Goal: Answer question/provide support: Answer question/provide support

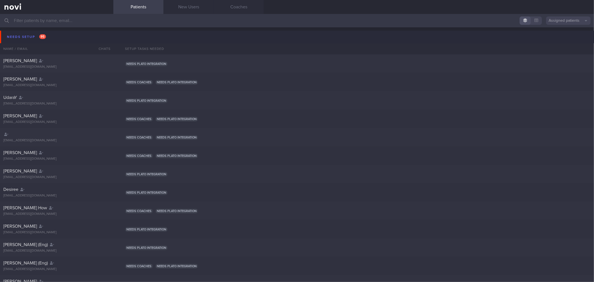
click at [102, 36] on button "Needs setup 95" at bounding box center [298, 37] width 596 height 13
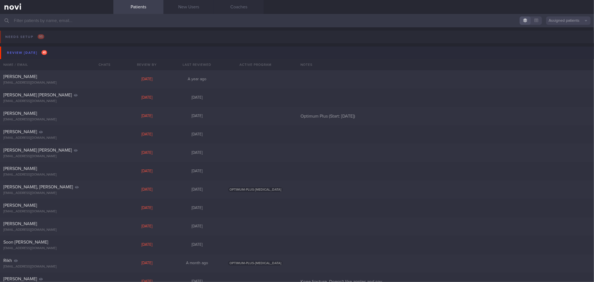
click at [98, 47] on button "Review [DATE] 41" at bounding box center [298, 53] width 596 height 13
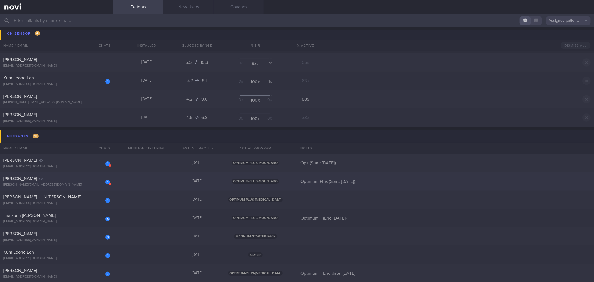
scroll to position [124, 0]
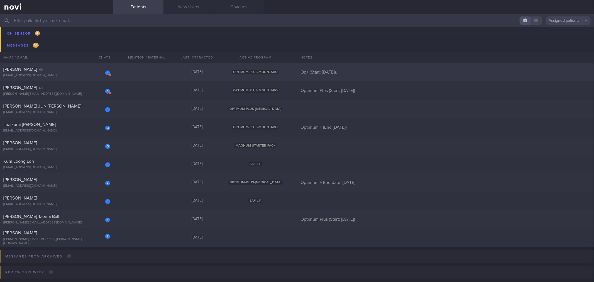
click at [91, 75] on div "[EMAIL_ADDRESS][DOMAIN_NAME]" at bounding box center [56, 76] width 107 height 4
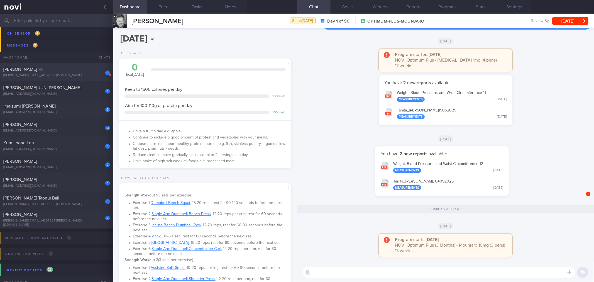
scroll to position [87, 157]
drag, startPoint x: 572, startPoint y: 21, endPoint x: 569, endPoint y: 24, distance: 4.9
click at [572, 21] on button "[DATE]" at bounding box center [570, 21] width 36 height 8
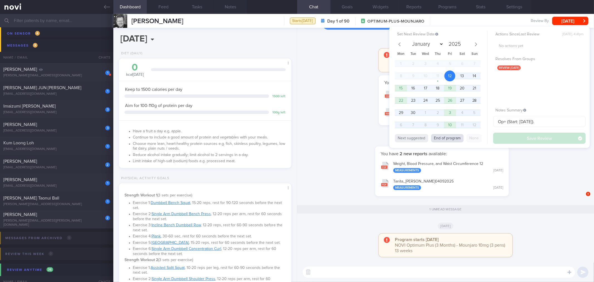
click at [454, 135] on button "End of program" at bounding box center [447, 138] width 33 height 8
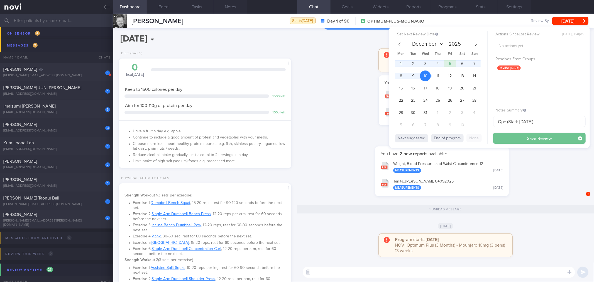
click at [514, 138] on button "Save Review" at bounding box center [539, 138] width 92 height 11
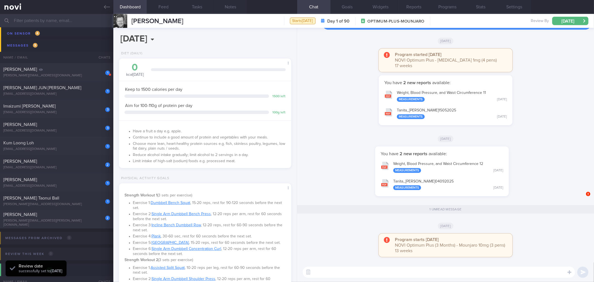
click at [418, 179] on button "Tanita_ [PERSON_NAME] 04092025 Measurements [DATE]" at bounding box center [442, 185] width 128 height 18
click at [70, 72] on div "[PERSON_NAME]" at bounding box center [55, 70] width 105 height 6
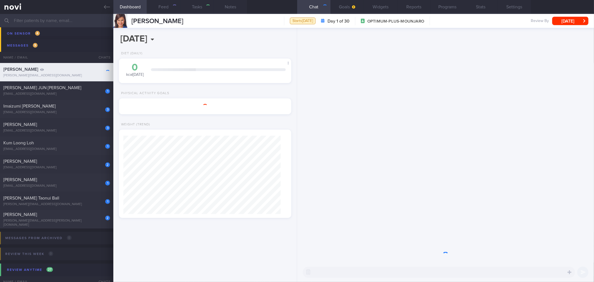
select select "8"
type input "Optimum Plus (Start: [DATE])"
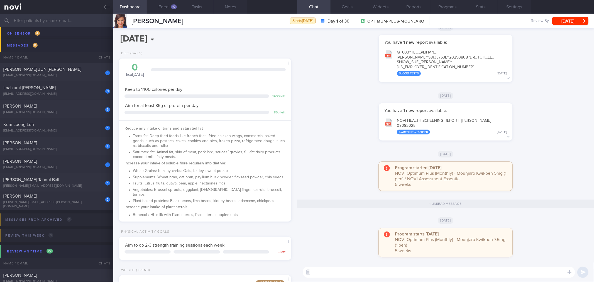
scroll to position [87, 157]
click at [570, 22] on button "[DATE]" at bounding box center [570, 21] width 36 height 8
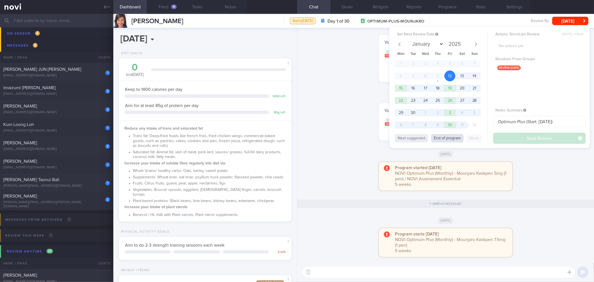
drag, startPoint x: 456, startPoint y: 137, endPoint x: 514, endPoint y: 137, distance: 57.7
click at [456, 137] on button "End of program" at bounding box center [447, 138] width 33 height 8
select select "9"
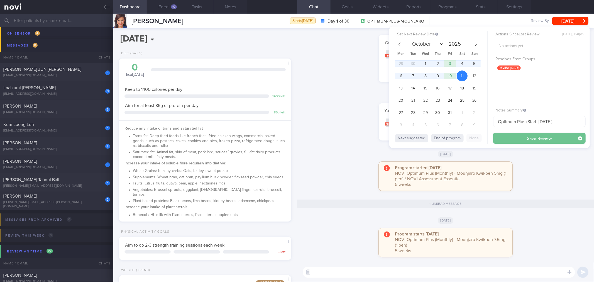
click at [514, 137] on button "Save Review" at bounding box center [539, 138] width 92 height 11
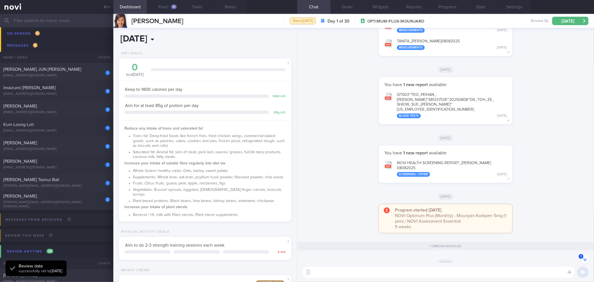
scroll to position [-62, 0]
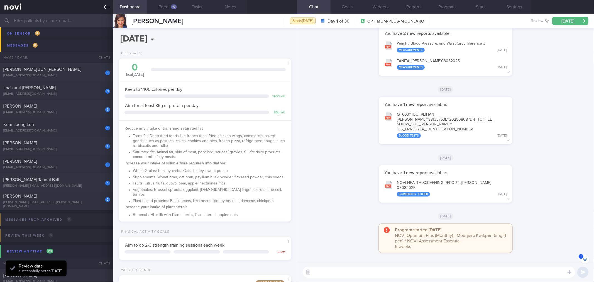
click at [109, 10] on icon at bounding box center [107, 7] width 6 height 6
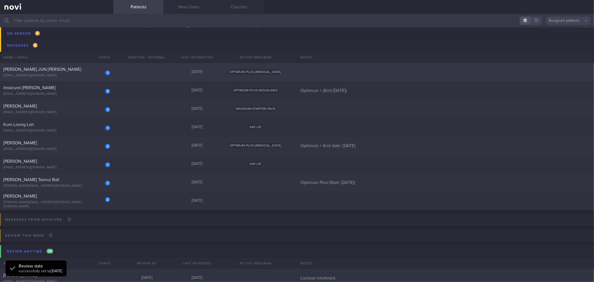
drag, startPoint x: 79, startPoint y: 71, endPoint x: 249, endPoint y: 70, distance: 169.4
click at [79, 71] on div "[PERSON_NAME] JUN [PERSON_NAME]" at bounding box center [55, 70] width 105 height 6
select select "8"
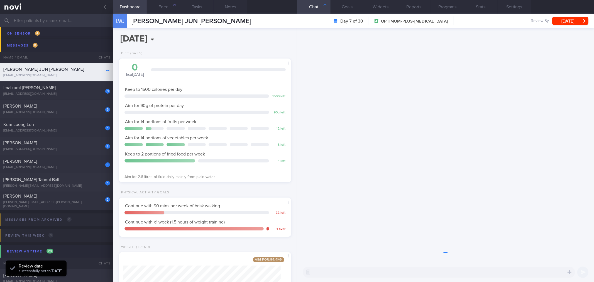
scroll to position [87, 157]
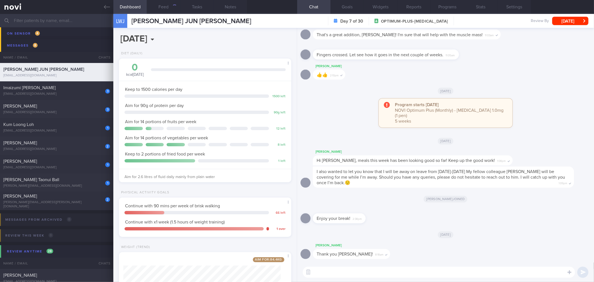
click at [416, 276] on textarea at bounding box center [439, 272] width 272 height 11
click at [559, 17] on button "[DATE]" at bounding box center [570, 21] width 36 height 8
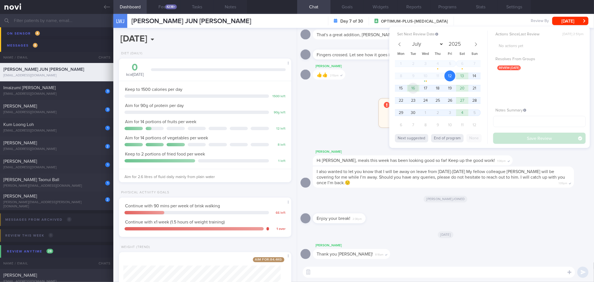
click at [418, 89] on span "16" at bounding box center [413, 88] width 11 height 11
click at [520, 141] on button "Save Review" at bounding box center [539, 138] width 92 height 11
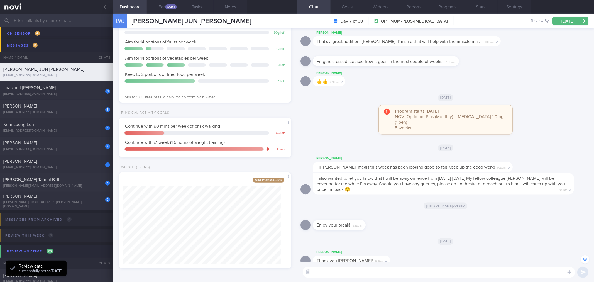
scroll to position [0, 0]
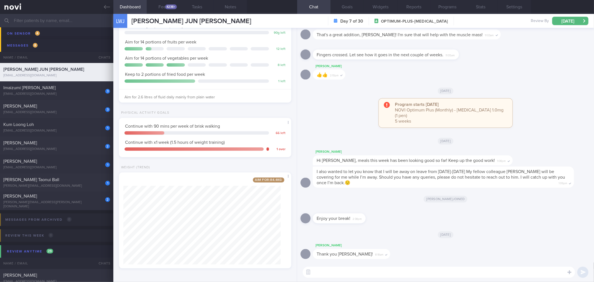
drag, startPoint x: 107, startPoint y: 9, endPoint x: 106, endPoint y: 25, distance: 15.0
click at [107, 9] on icon at bounding box center [107, 7] width 6 height 6
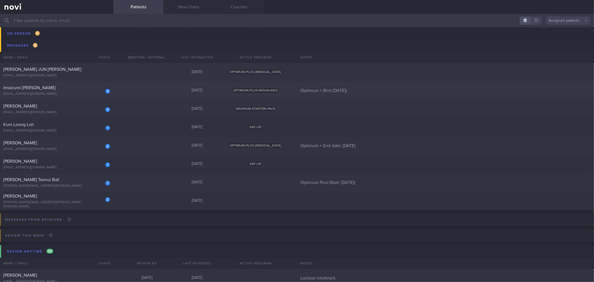
click at [94, 89] on div "Imaizumi [PERSON_NAME]" at bounding box center [55, 88] width 105 height 6
select select "8"
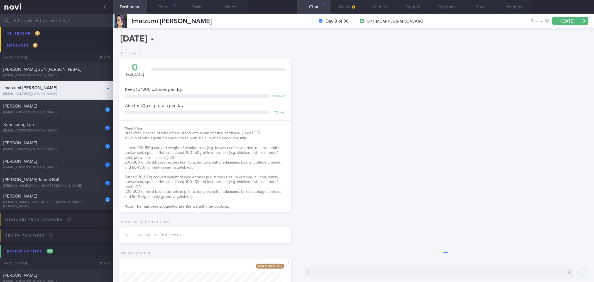
scroll to position [87, 157]
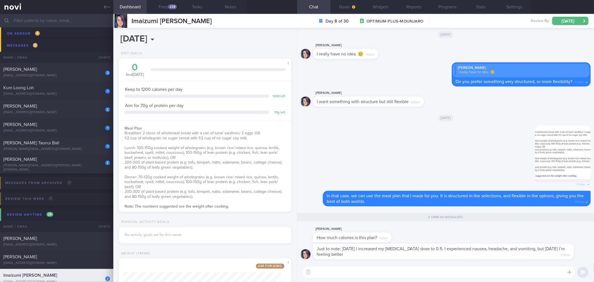
click at [402, 271] on textarea at bounding box center [439, 272] width 272 height 11
drag, startPoint x: 391, startPoint y: 238, endPoint x: 431, endPoint y: 237, distance: 40.4
click at [431, 237] on div "[PERSON_NAME] How much calories is this plan? 1:30pm" at bounding box center [446, 235] width 290 height 18
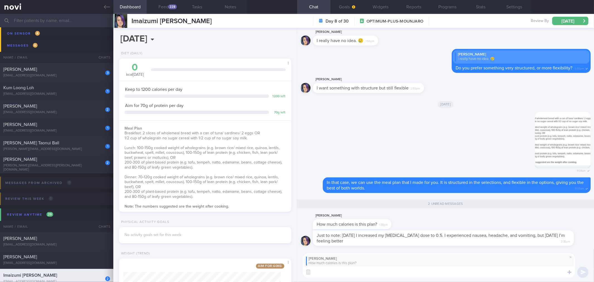
click at [412, 276] on textarea at bounding box center [439, 272] width 272 height 11
type textarea "It's based on about 1,200kcal."
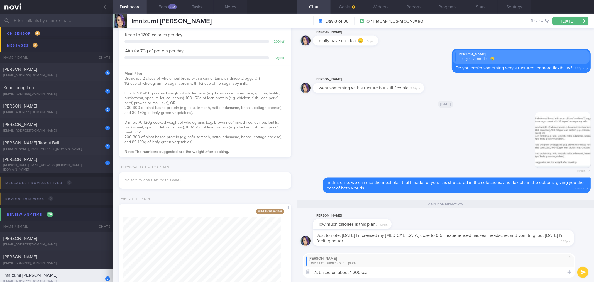
scroll to position [86, 0]
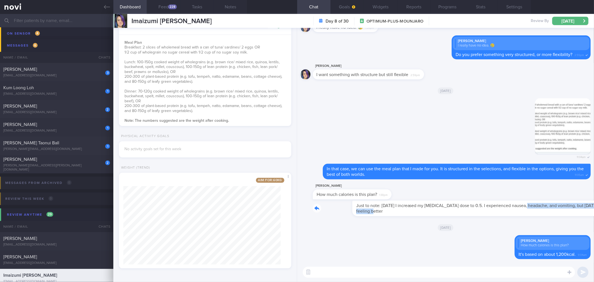
drag, startPoint x: 354, startPoint y: 212, endPoint x: 486, endPoint y: 208, distance: 131.6
click at [486, 208] on div "Just to note: [DATE] I increased my [MEDICAL_DATA] dose to 0.5. I experienced n…" at bounding box center [452, 209] width 278 height 16
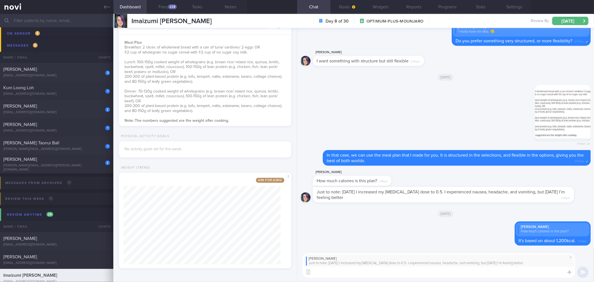
click at [424, 269] on textarea at bounding box center [439, 272] width 272 height 11
type textarea "Thanks for the update! Sounds like your symptoms quickly subsided after the inc…"
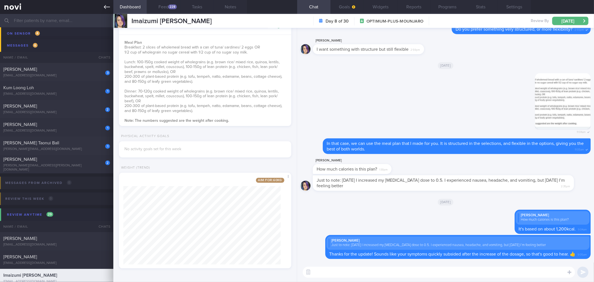
drag, startPoint x: 107, startPoint y: 7, endPoint x: 107, endPoint y: 12, distance: 4.5
click at [107, 7] on icon at bounding box center [107, 7] width 6 height 6
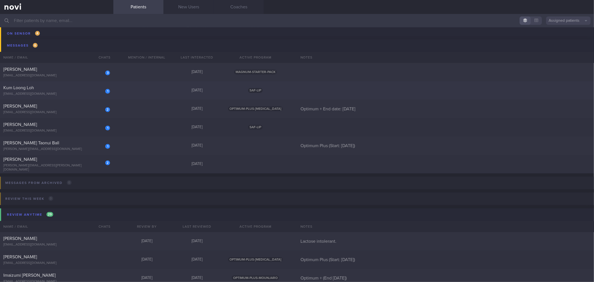
click at [84, 70] on div "[PERSON_NAME]" at bounding box center [55, 70] width 105 height 6
select select "8"
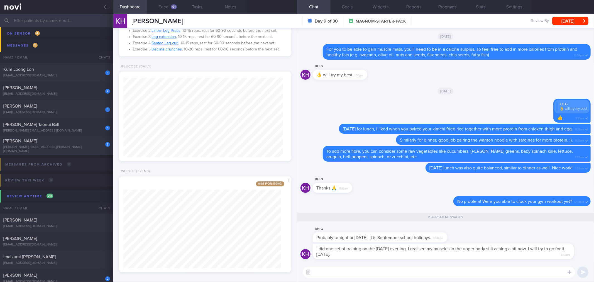
scroll to position [299, 0]
drag, startPoint x: 436, startPoint y: 242, endPoint x: 457, endPoint y: 240, distance: 20.6
click at [457, 240] on div "KH G Probably tonight or [DATE]. It is September school holidays. 12:42pm" at bounding box center [389, 234] width 152 height 17
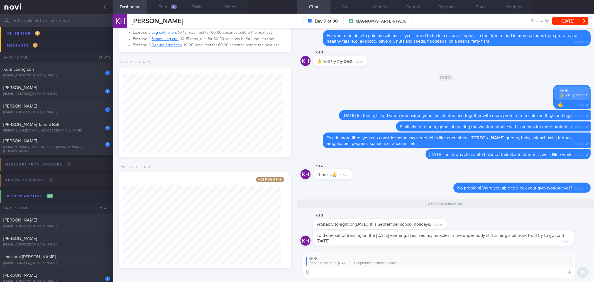
click at [446, 270] on textarea at bounding box center [439, 272] width 272 height 11
type textarea "Okay great! Are you going anywhere during this period?"
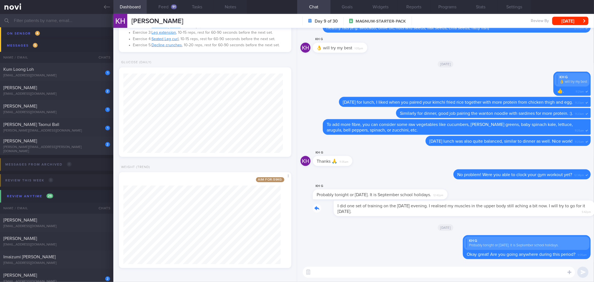
drag, startPoint x: 387, startPoint y: 212, endPoint x: 425, endPoint y: 206, distance: 39.0
click at [425, 206] on div "I did one set of training on the [DATE] evening. I realised my muscles in the u…" at bounding box center [452, 209] width 278 height 16
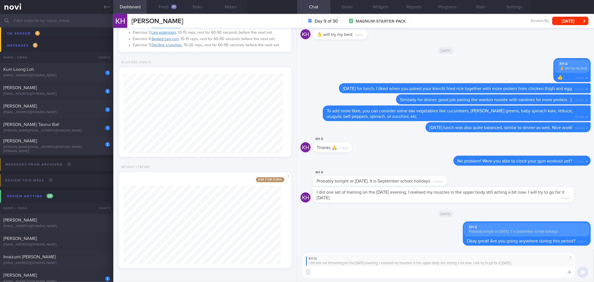
click at [389, 272] on textarea at bounding box center [439, 272] width 272 height 11
click at [454, 269] on textarea "Alright noted! If your muscles are still a bit sore," at bounding box center [439, 272] width 272 height 11
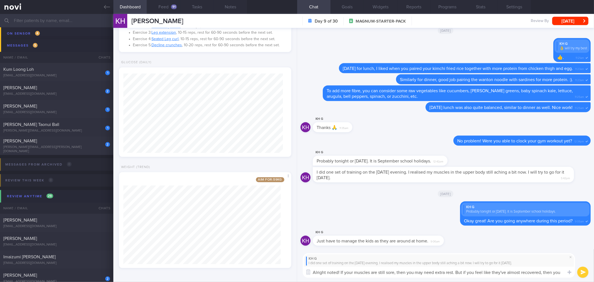
scroll to position [0, 0]
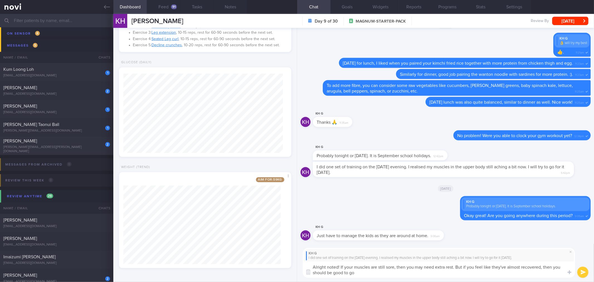
type textarea "Alright noted! If your muscles are still sore, then you may need extra rest. Bu…"
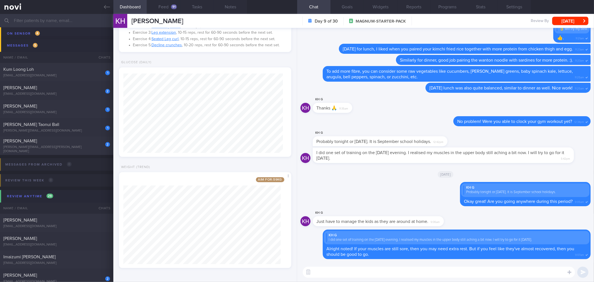
click at [454, 276] on textarea at bounding box center [439, 272] width 272 height 11
drag, startPoint x: 442, startPoint y: 224, endPoint x: 507, endPoint y: 223, distance: 65.2
click at [507, 223] on div "KH G Just have to manage the kids as they are around at home. 9:06am" at bounding box center [446, 219] width 290 height 20
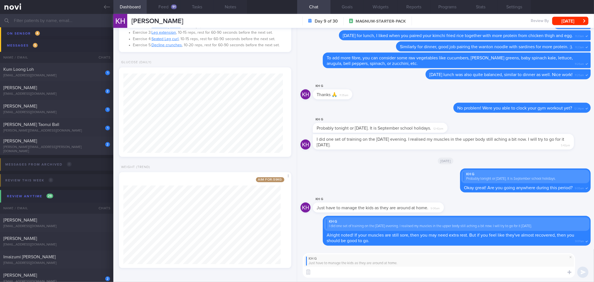
click at [449, 276] on textarea at bounding box center [439, 272] width 272 height 11
click at [482, 273] on textarea at bounding box center [439, 272] width 272 height 11
type textarea "👍"
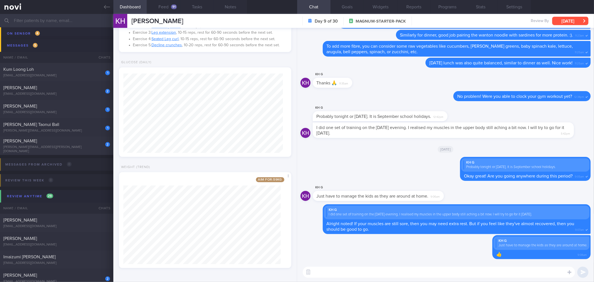
click at [569, 20] on button "[DATE]" at bounding box center [570, 21] width 36 height 8
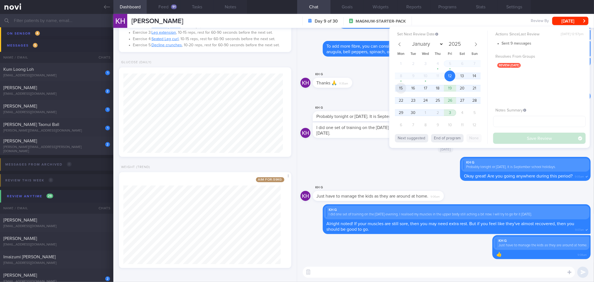
click at [402, 84] on span "15" at bounding box center [401, 88] width 11 height 11
drag, startPoint x: 540, startPoint y: 136, endPoint x: 194, endPoint y: 31, distance: 361.9
click at [540, 136] on button "Save Review" at bounding box center [539, 138] width 92 height 11
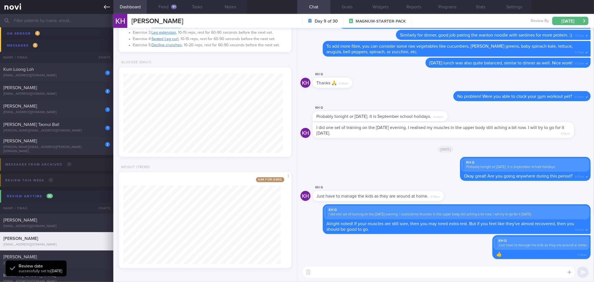
click at [103, 2] on link at bounding box center [56, 7] width 113 height 14
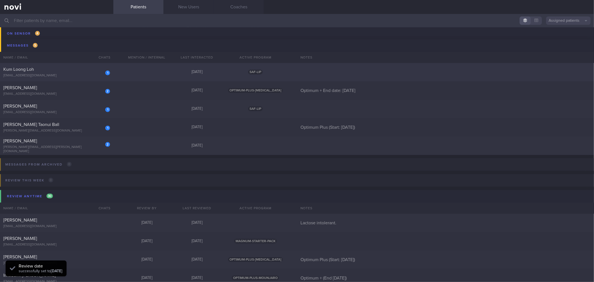
click at [89, 74] on div "[EMAIL_ADDRESS][DOMAIN_NAME]" at bounding box center [56, 76] width 107 height 4
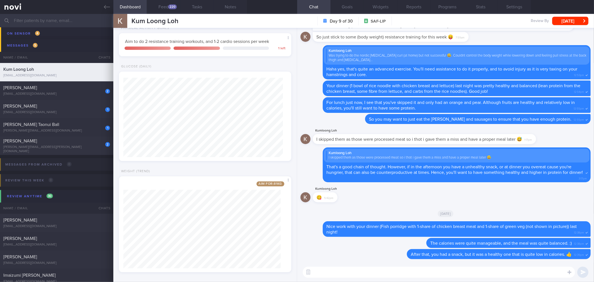
scroll to position [161, 0]
click at [169, 7] on div "220" at bounding box center [172, 6] width 9 height 5
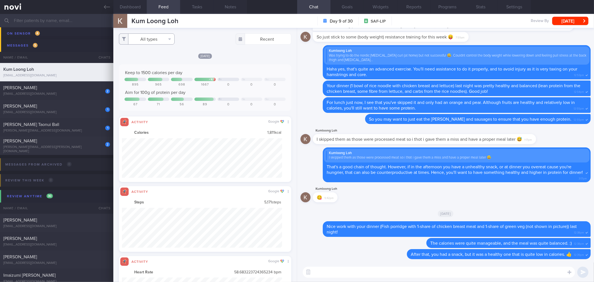
click at [159, 40] on button "All types" at bounding box center [147, 38] width 56 height 11
drag, startPoint x: 161, startPoint y: 60, endPoint x: 157, endPoint y: 75, distance: 15.7
click at [161, 61] on button "Activity" at bounding box center [146, 58] width 55 height 8
click at [157, 75] on button "Weight" at bounding box center [146, 75] width 55 height 8
checkbox input "false"
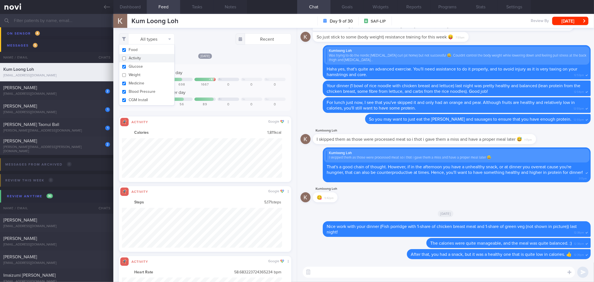
checkbox input "false"
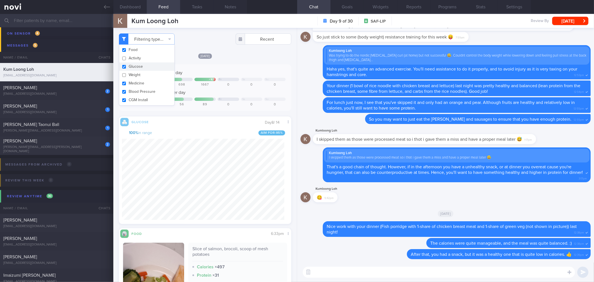
scroll to position [100, 162]
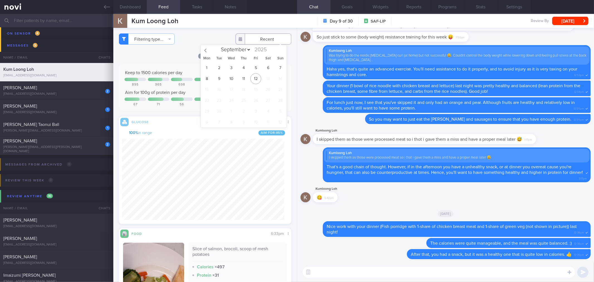
click at [240, 42] on body "You are offline! Some functionality will be unavailable Patients New Users Coac…" at bounding box center [297, 141] width 594 height 282
click at [137, 11] on button "Dashboard" at bounding box center [129, 7] width 33 height 14
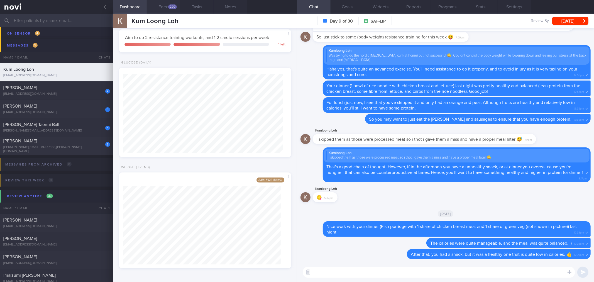
click at [168, 7] on button "Feed 220" at bounding box center [163, 7] width 33 height 14
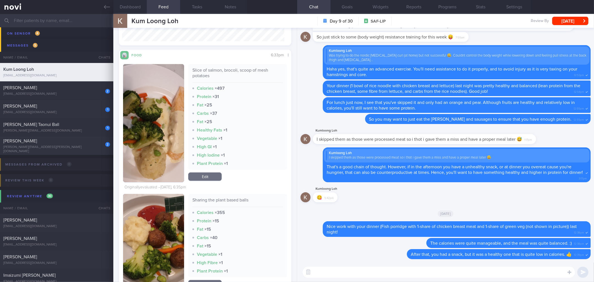
scroll to position [186, 0]
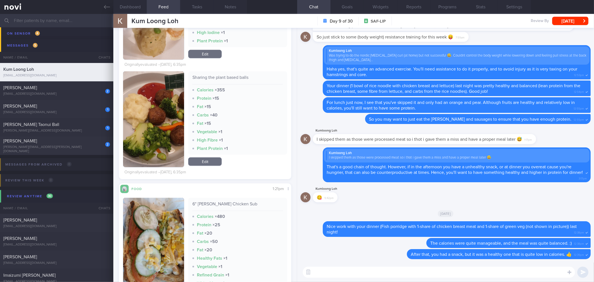
click at [366, 267] on textarea at bounding box center [439, 272] width 272 height 11
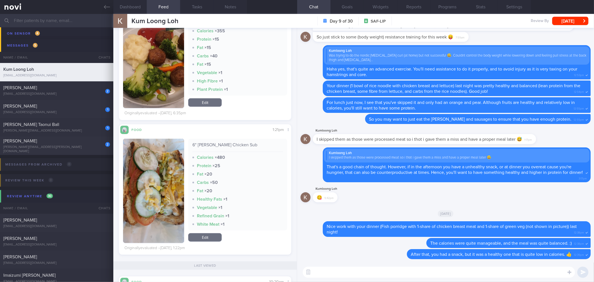
scroll to position [363, 0]
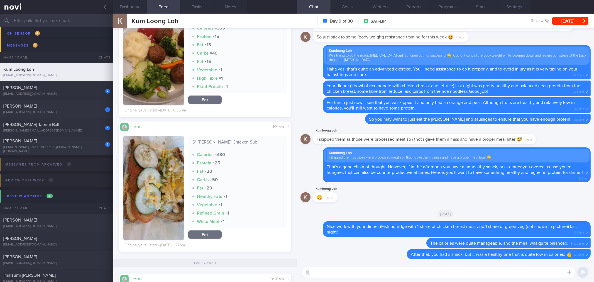
click at [165, 172] on button "button" at bounding box center [153, 188] width 61 height 104
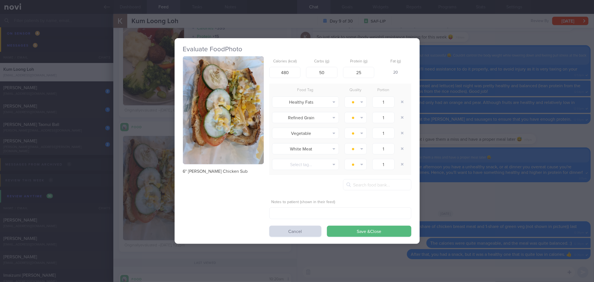
click at [442, 141] on div "Evaluate Food Photo 6" [PERSON_NAME] Chicken Sub Calories (kcal) 480 Carbs (g) …" at bounding box center [297, 141] width 594 height 282
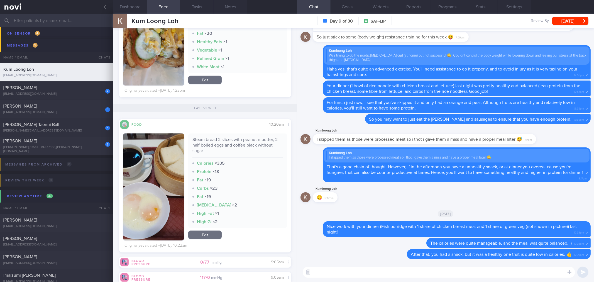
scroll to position [100, 162]
click at [138, 9] on button "Dashboard" at bounding box center [129, 7] width 33 height 14
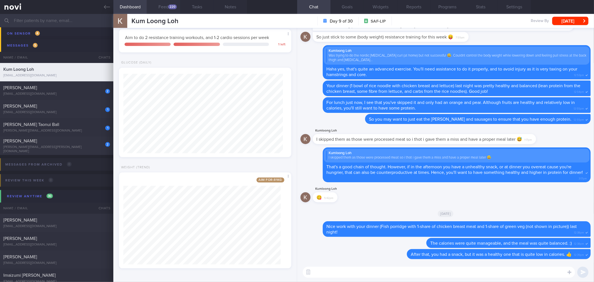
click at [165, 9] on button "Feed 220" at bounding box center [163, 7] width 33 height 14
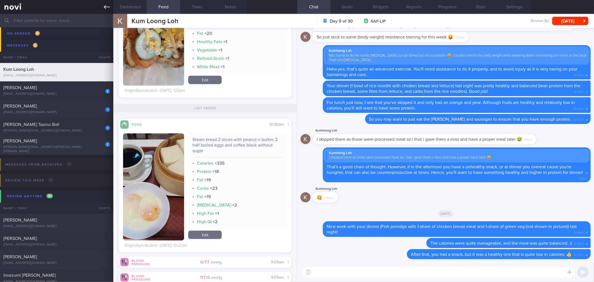
click at [105, 6] on icon at bounding box center [107, 7] width 6 height 6
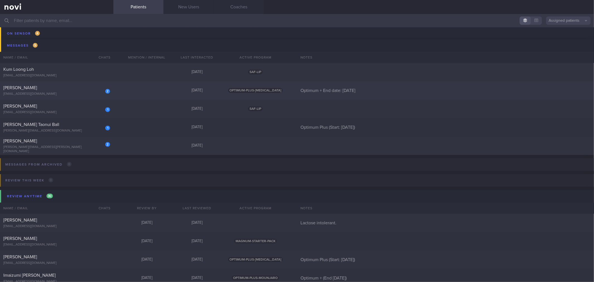
click at [62, 90] on div "[PERSON_NAME]" at bounding box center [55, 88] width 105 height 6
select select "8"
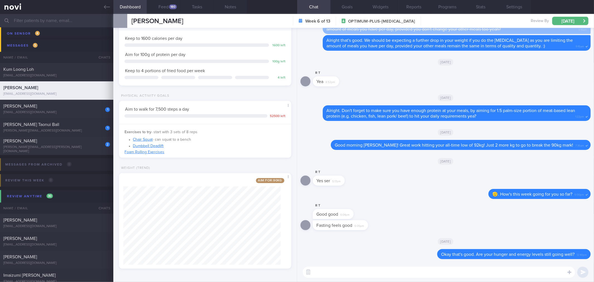
scroll to position [52, 0]
click at [105, 7] on icon at bounding box center [107, 7] width 6 height 4
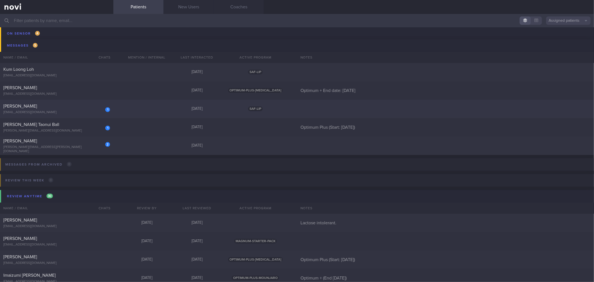
click at [84, 113] on div "[EMAIL_ADDRESS][DOMAIN_NAME]" at bounding box center [56, 112] width 107 height 4
select select "8"
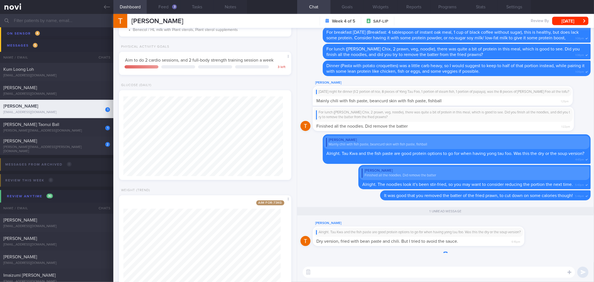
scroll to position [186, 0]
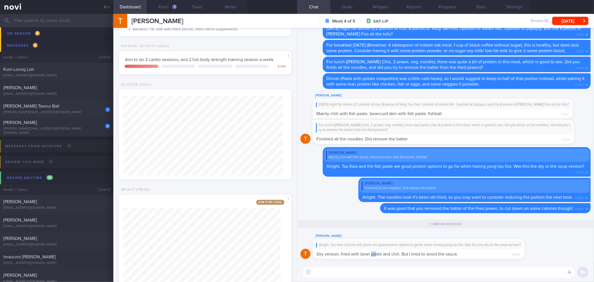
drag, startPoint x: 372, startPoint y: 252, endPoint x: 376, endPoint y: 249, distance: 5.0
click at [376, 249] on div "Alright. Tau Kwa and the fish paste are good protein options to go for when hav…" at bounding box center [419, 249] width 212 height 20
click at [381, 248] on div "Alright. Tau Kwa and the fish paste are good protein options to go for when hav…" at bounding box center [418, 245] width 209 height 9
drag, startPoint x: 360, startPoint y: 250, endPoint x: 387, endPoint y: 248, distance: 26.8
click at [387, 248] on div "Alright. Tau Kwa and the fish paste are good protein options to go for when hav…" at bounding box center [419, 249] width 212 height 20
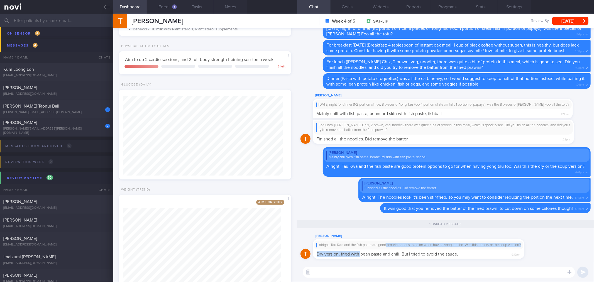
click at [386, 249] on div "Alright. Tau Kwa and the fish paste are good protein options to go for when hav…" at bounding box center [418, 245] width 209 height 9
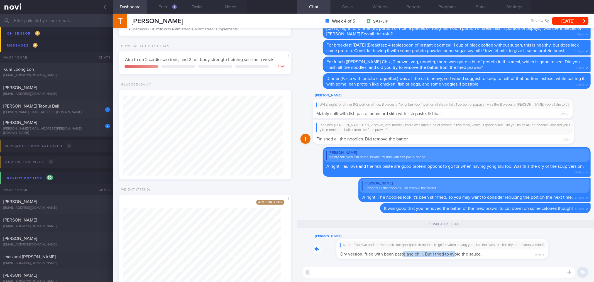
drag, startPoint x: 379, startPoint y: 250, endPoint x: 431, endPoint y: 251, distance: 51.8
click at [431, 251] on div "[PERSON_NAME] Alright. Tau Kwa and the fish paste are good protein options to g…" at bounding box center [427, 246] width 228 height 26
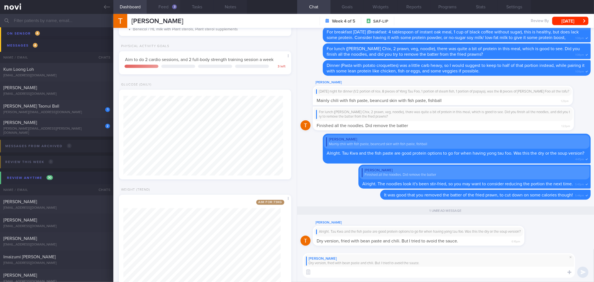
click at [162, 9] on button "Feed 3" at bounding box center [163, 7] width 33 height 14
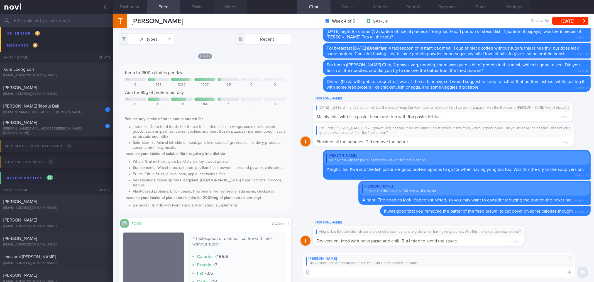
click at [226, 8] on button "Notes" at bounding box center [230, 7] width 33 height 14
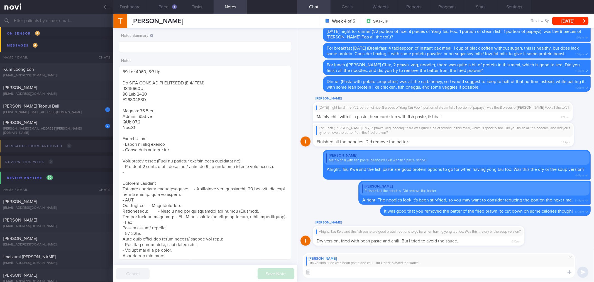
click at [138, 9] on button "Dashboard" at bounding box center [129, 7] width 33 height 14
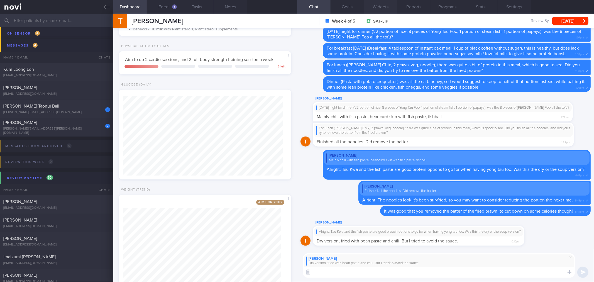
click at [391, 6] on button "Widgets" at bounding box center [380, 7] width 33 height 14
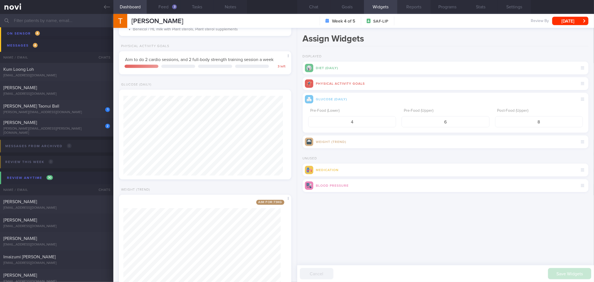
click at [407, 7] on button "Reports" at bounding box center [414, 7] width 33 height 14
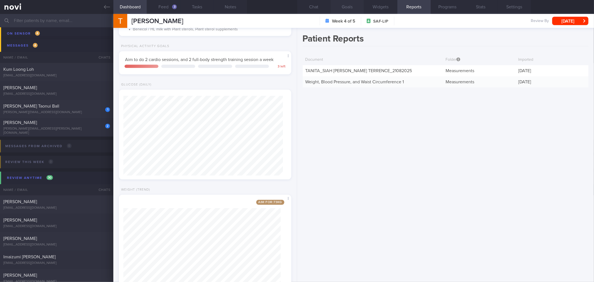
drag, startPoint x: 444, startPoint y: 7, endPoint x: 353, endPoint y: 8, distance: 91.4
click at [438, 8] on button "Programs" at bounding box center [447, 7] width 33 height 14
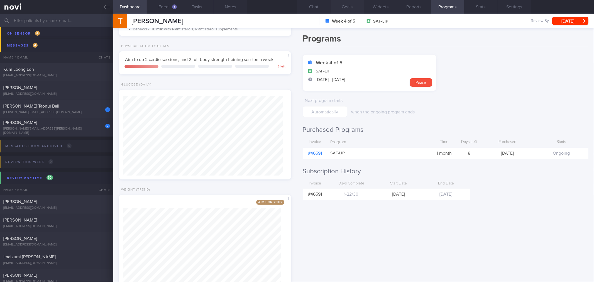
click at [353, 8] on button "Goals" at bounding box center [347, 7] width 33 height 14
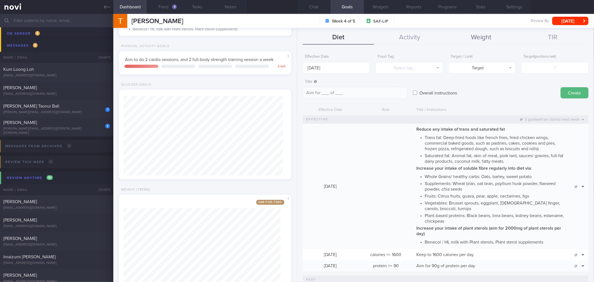
click at [489, 39] on button "Weight" at bounding box center [482, 38] width 72 height 14
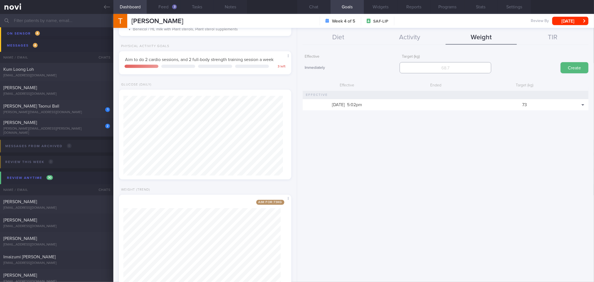
click at [461, 68] on input "number" at bounding box center [446, 67] width 92 height 11
type input "72"
click at [561, 62] on button "Create" at bounding box center [575, 67] width 28 height 11
click at [311, 10] on button "Chat" at bounding box center [313, 7] width 33 height 14
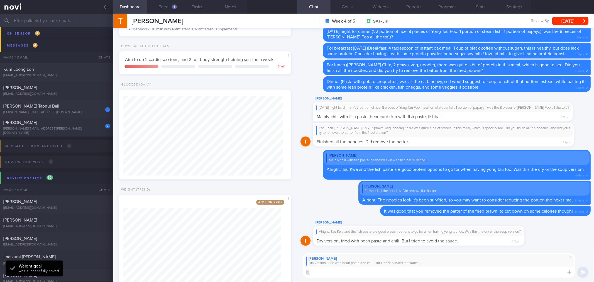
click at [385, 271] on textarea at bounding box center [439, 272] width 272 height 11
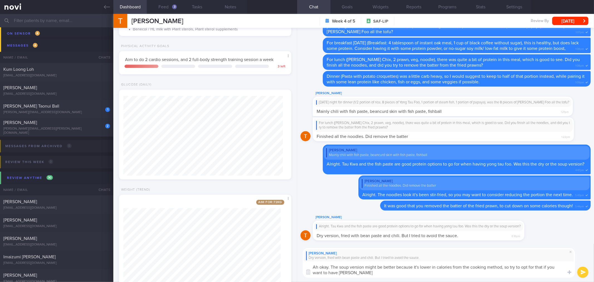
type textarea "Ah okay. The soup version might be better because it's lower in calories from t…"
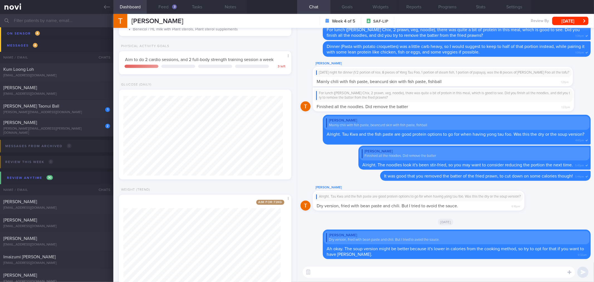
drag, startPoint x: 494, startPoint y: 220, endPoint x: 483, endPoint y: 215, distance: 12.6
click at [494, 220] on div "[DATE]" at bounding box center [446, 222] width 290 height 16
click at [167, 9] on button "Feed 3" at bounding box center [163, 7] width 33 height 14
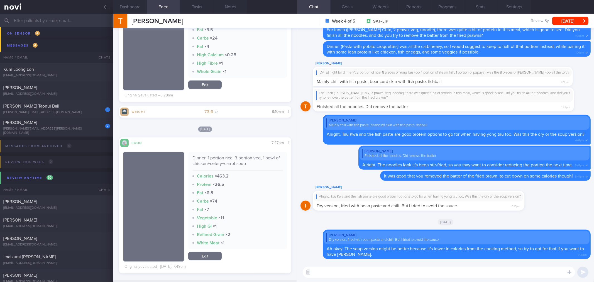
scroll to position [247, 0]
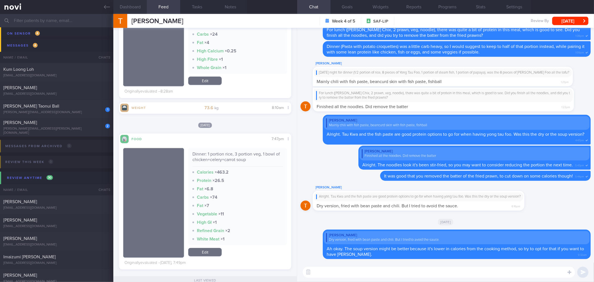
click at [135, 10] on button "Dashboard" at bounding box center [129, 7] width 33 height 14
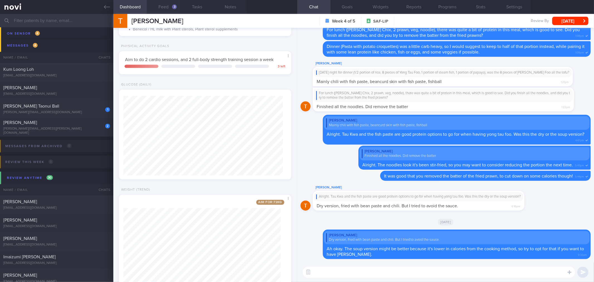
click at [162, 9] on button "Feed 3" at bounding box center [163, 7] width 33 height 14
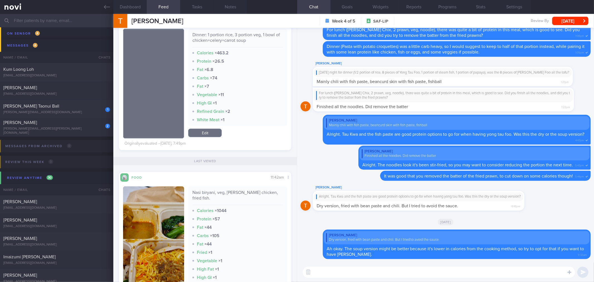
scroll to position [402, 0]
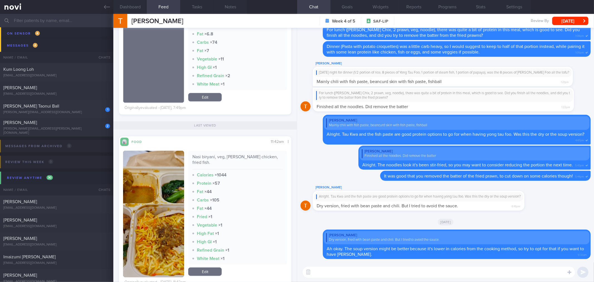
click at [159, 187] on button "button" at bounding box center [153, 214] width 61 height 126
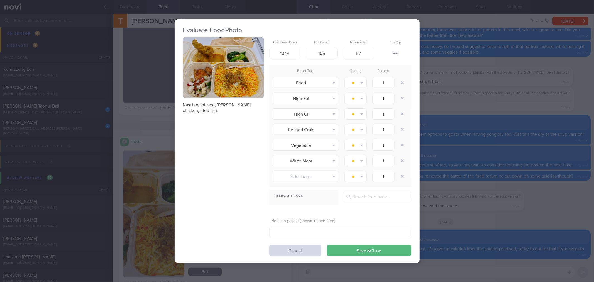
click at [202, 74] on button "button" at bounding box center [223, 67] width 81 height 61
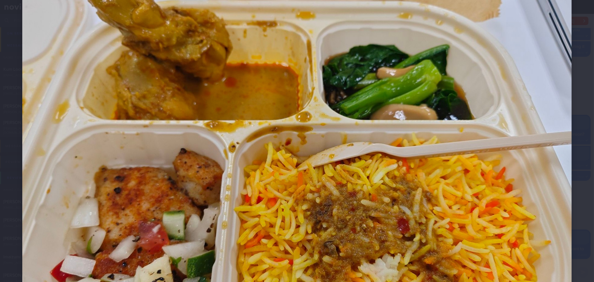
scroll to position [62, 0]
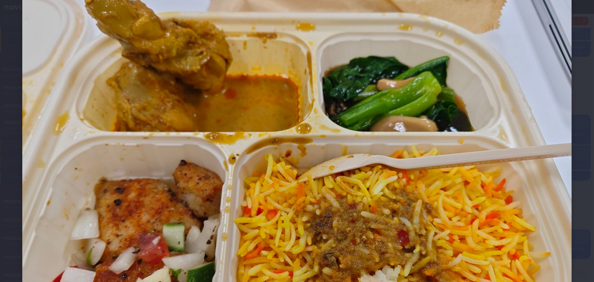
click at [579, 88] on div at bounding box center [297, 166] width 594 height 457
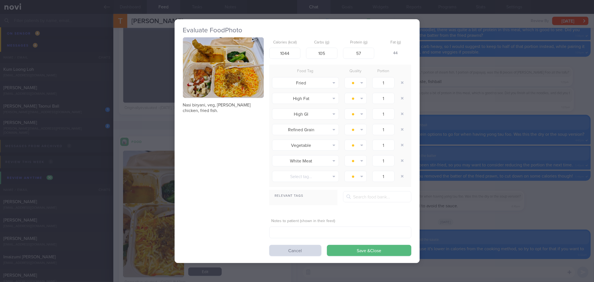
click at [468, 121] on div "Evaluate Food Photo Nasi biryani, veg, [PERSON_NAME] chicken, fried fish. Calor…" at bounding box center [297, 141] width 594 height 282
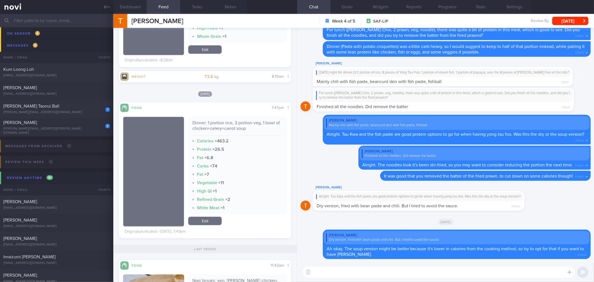
scroll to position [402, 0]
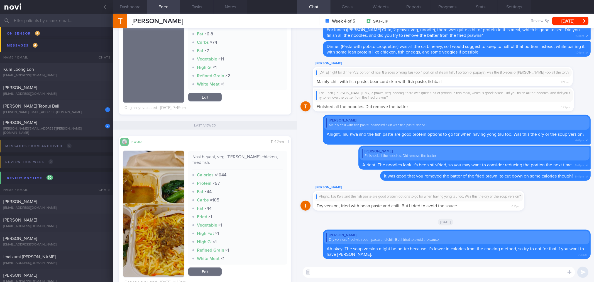
click at [163, 214] on button "button" at bounding box center [153, 214] width 61 height 126
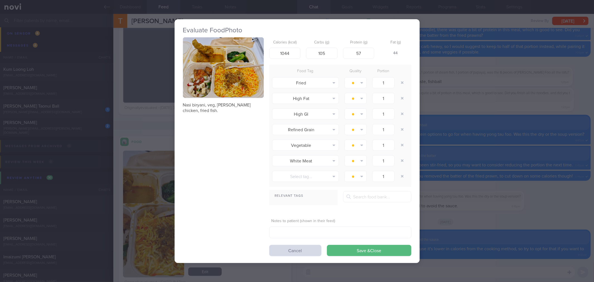
click at [238, 91] on button "button" at bounding box center [223, 67] width 81 height 61
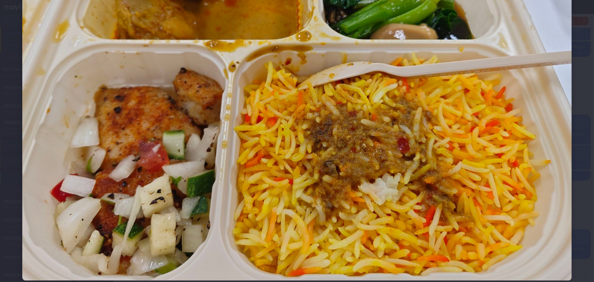
scroll to position [155, 0]
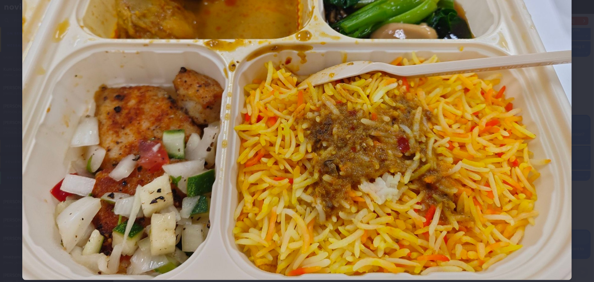
click at [578, 146] on div at bounding box center [297, 73] width 594 height 457
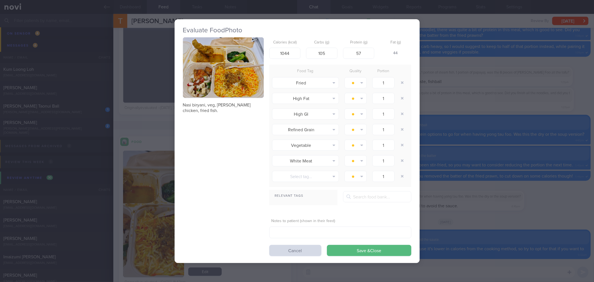
click at [556, 141] on div "Evaluate Food Photo Nasi biryani, veg, [PERSON_NAME] chicken, fried fish. Calor…" at bounding box center [297, 141] width 594 height 282
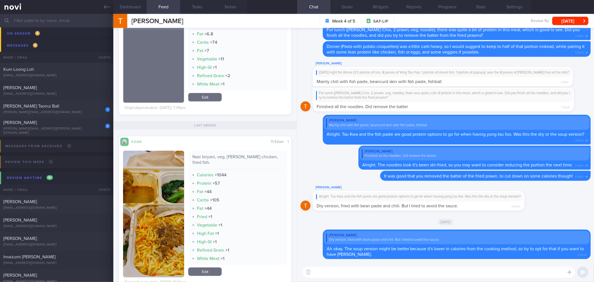
click at [514, 269] on textarea at bounding box center [439, 272] width 272 height 11
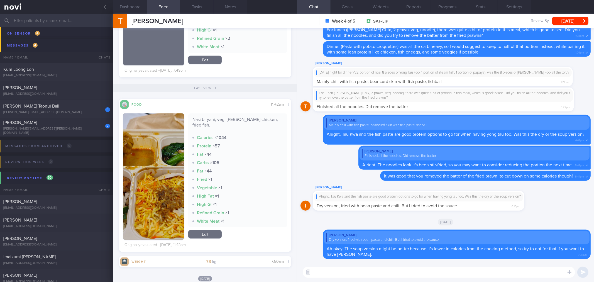
scroll to position [371, 0]
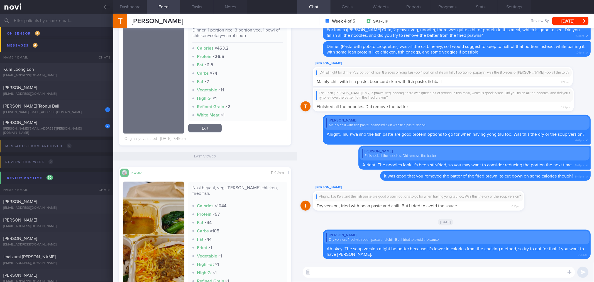
click at [359, 275] on textarea at bounding box center [439, 272] width 272 height 11
click at [245, 185] on div "Nasi biryani, veg, [PERSON_NAME] chicken, fried fish." at bounding box center [238, 192] width 90 height 15
copy div "Nasi biryani, veg, [PERSON_NAME] chicken, fried fish."
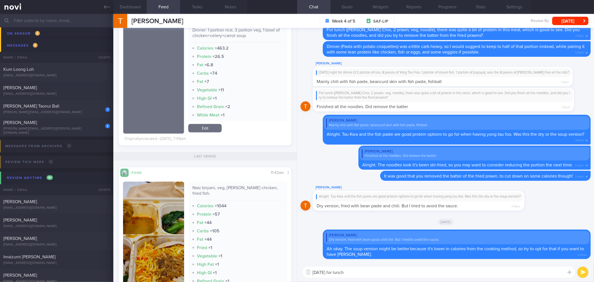
click at [362, 271] on textarea "[DATE] for lunch" at bounding box center [439, 272] width 272 height 11
paste textarea "Nasi biryani, veg, [PERSON_NAME] chicken, fried fish."
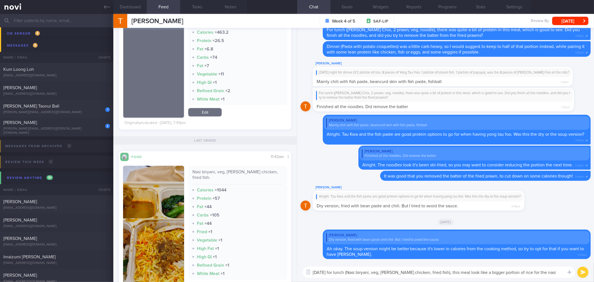
scroll to position [433, 0]
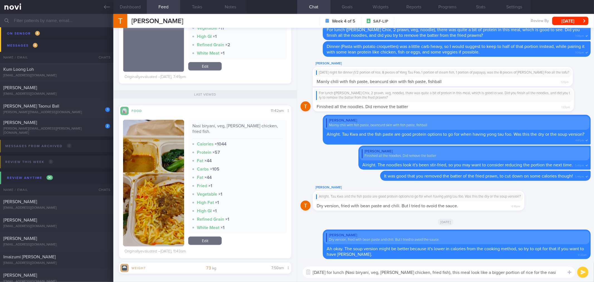
click at [160, 177] on button "button" at bounding box center [153, 183] width 61 height 126
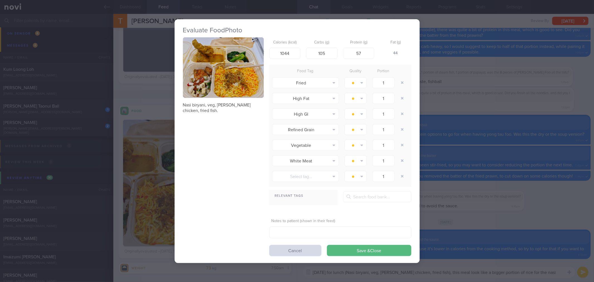
click at [445, 130] on div "Evaluate Food Photo Nasi biryani, veg, [PERSON_NAME] chicken, fried fish. Calor…" at bounding box center [297, 141] width 594 height 282
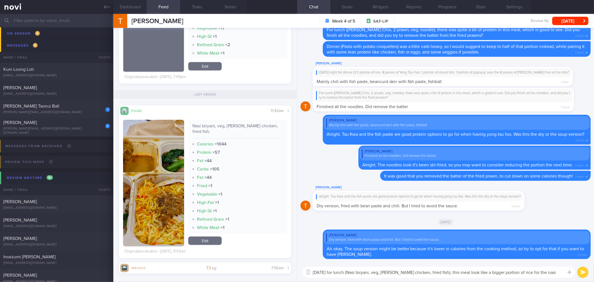
click at [562, 271] on textarea "[DATE] for lunch (Nasi biryani, veg, [PERSON_NAME] chicken, fried fish), this m…" at bounding box center [439, 272] width 272 height 11
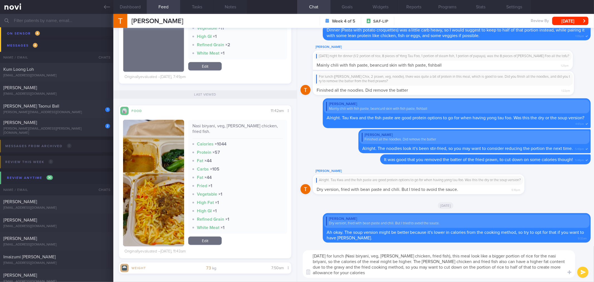
type textarea "[DATE] for lunch (Nasi biryani, veg, [PERSON_NAME] chicken, fried fish), this m…"
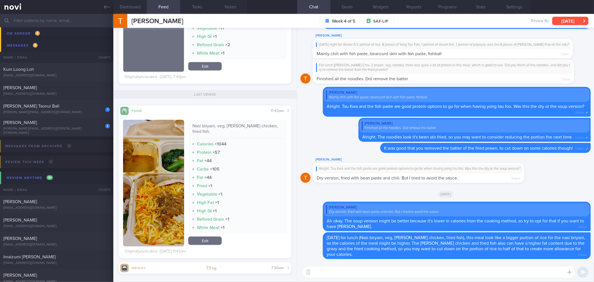
click at [576, 20] on button "[DATE]" at bounding box center [570, 21] width 36 height 8
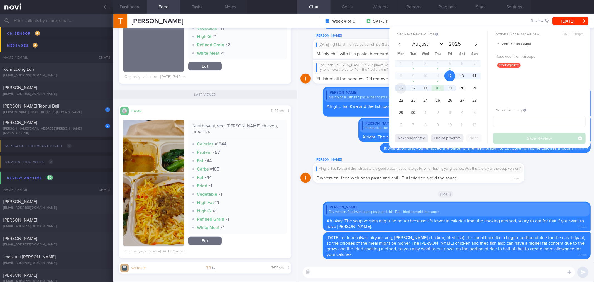
click at [401, 89] on span "15" at bounding box center [401, 88] width 11 height 11
click at [524, 133] on button "Save Review" at bounding box center [539, 138] width 92 height 11
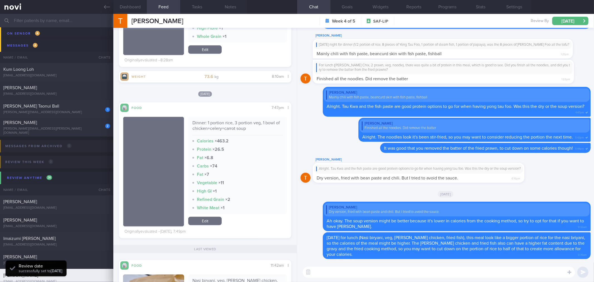
scroll to position [80, 160]
click at [238, 128] on div "Dinner: 1 portion rice, 3 portion veg, 1 bowl of chicken+celery+carrot soup" at bounding box center [238, 127] width 90 height 15
copy div "Dinner: 1 portion rice, 3 portion veg, 1 bowl of chicken+celery+carrot soup"
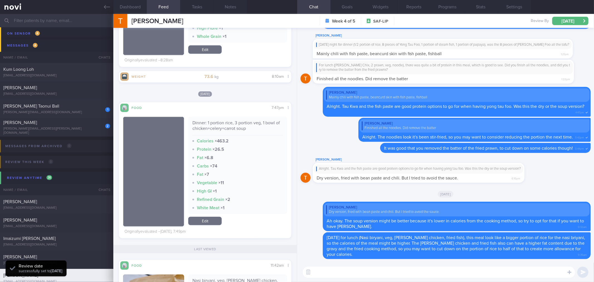
click at [338, 265] on div "​ ​" at bounding box center [445, 272] width 297 height 20
click at [338, 269] on textarea at bounding box center [439, 272] width 272 height 11
type textarea "F"
paste textarea "Dinner: 1 portion rice, 3 portion veg, 1 bowl of chicken+celery+carrot soup"
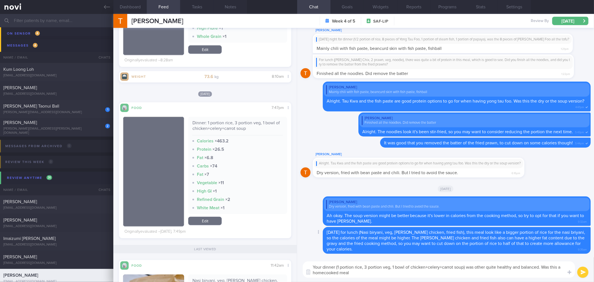
type textarea "Your dinner (1 portion rice, 3 portion veg, 1 bowl of chicken+celery+carrot sou…"
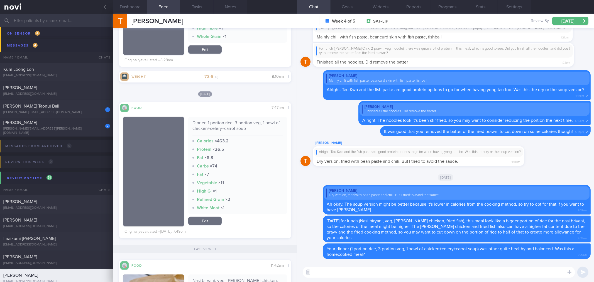
drag, startPoint x: 106, startPoint y: 1, endPoint x: 100, endPoint y: 33, distance: 32.1
click at [106, 1] on link at bounding box center [56, 7] width 113 height 14
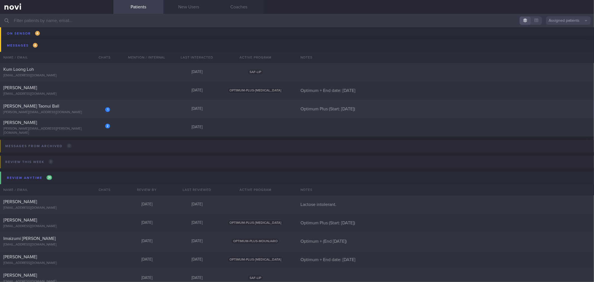
click at [80, 111] on div "[PERSON_NAME][EMAIL_ADDRESS][DOMAIN_NAME]" at bounding box center [56, 112] width 107 height 4
select select "8"
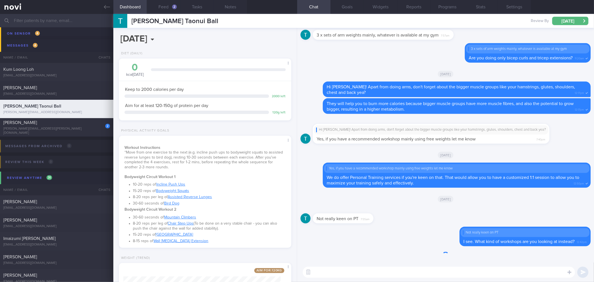
scroll to position [87, 157]
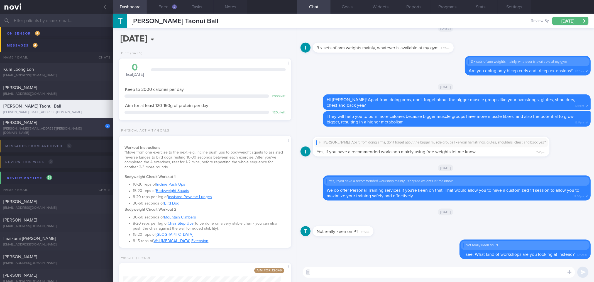
click at [88, 129] on div "[PERSON_NAME][EMAIL_ADDRESS][PERSON_NAME][DOMAIN_NAME]" at bounding box center [56, 131] width 107 height 8
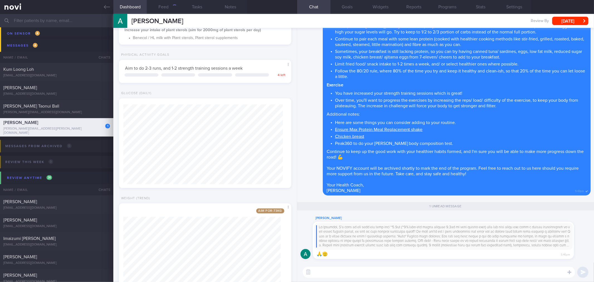
scroll to position [208, 0]
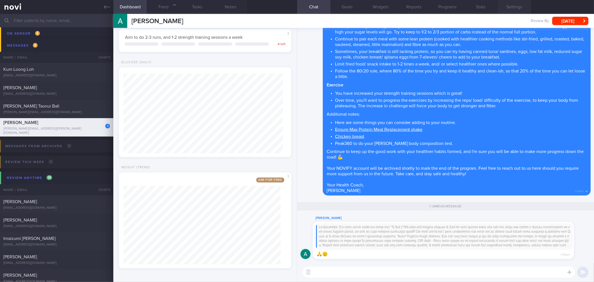
click at [530, 8] on button "Settings" at bounding box center [514, 7] width 33 height 14
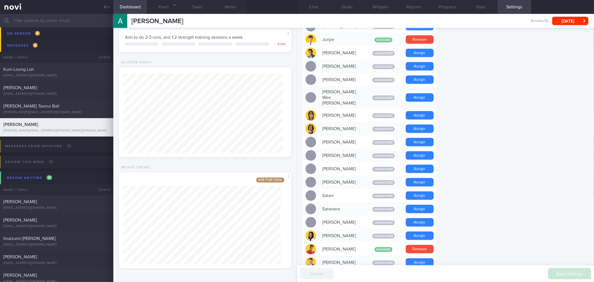
scroll to position [451, 0]
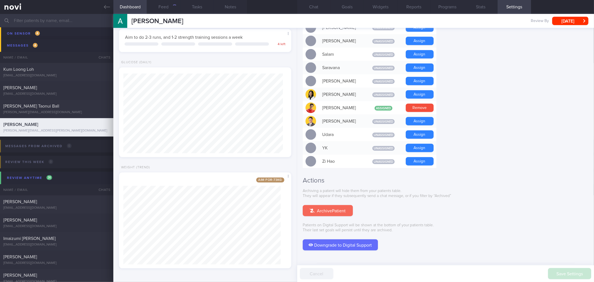
drag, startPoint x: 338, startPoint y: 196, endPoint x: 346, endPoint y: 23, distance: 172.9
click at [338, 205] on button "Archive Patient" at bounding box center [328, 210] width 50 height 11
click at [326, 9] on button "Chat" at bounding box center [313, 7] width 33 height 14
click at [324, 9] on button "Chat" at bounding box center [313, 7] width 33 height 14
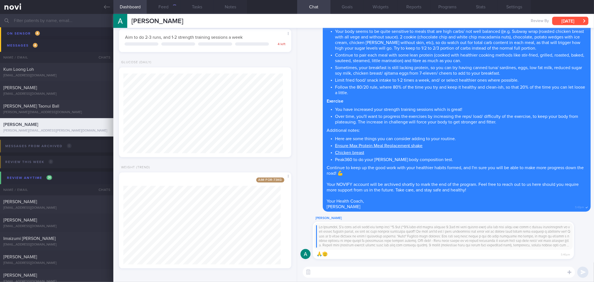
drag, startPoint x: 571, startPoint y: 20, endPoint x: 570, endPoint y: 24, distance: 4.9
click at [570, 20] on button "[DATE]" at bounding box center [570, 21] width 36 height 8
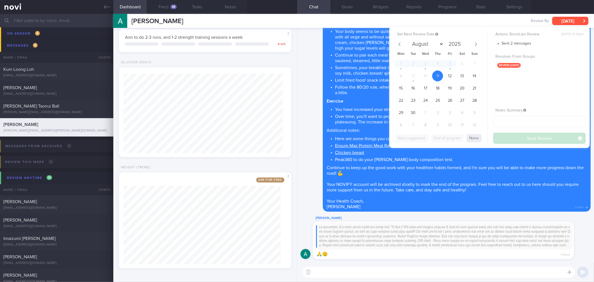
click at [570, 24] on button "[DATE]" at bounding box center [570, 21] width 36 height 8
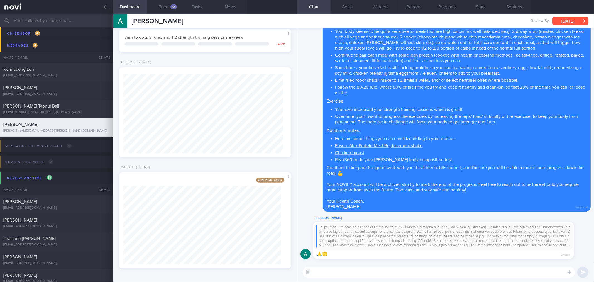
scroll to position [80, 160]
drag, startPoint x: 517, startPoint y: 9, endPoint x: 455, endPoint y: 79, distance: 92.8
click at [516, 9] on button "Settings" at bounding box center [514, 7] width 33 height 14
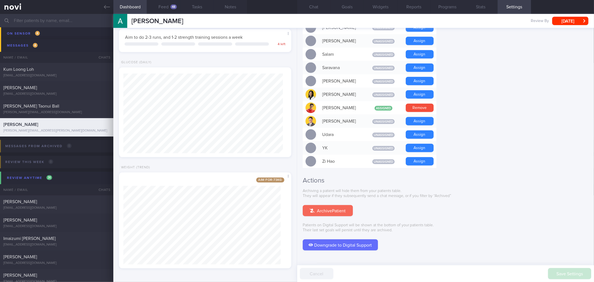
click at [339, 205] on button "Archive Patient" at bounding box center [328, 210] width 50 height 11
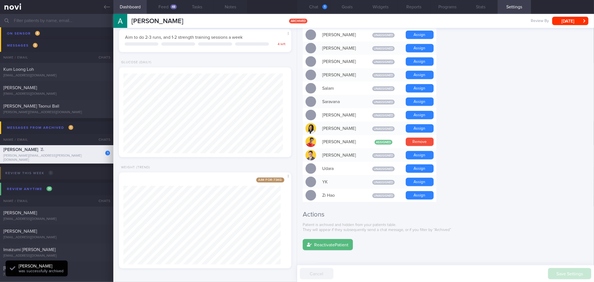
scroll to position [80, 160]
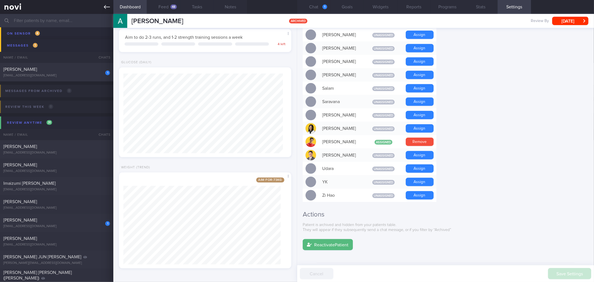
click at [106, 9] on icon at bounding box center [107, 7] width 6 height 6
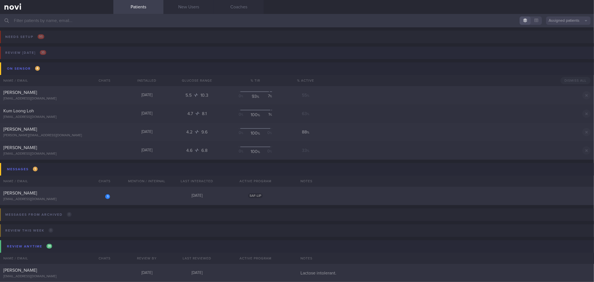
click at [67, 56] on button "Review [DATE] 35" at bounding box center [296, 55] width 596 height 16
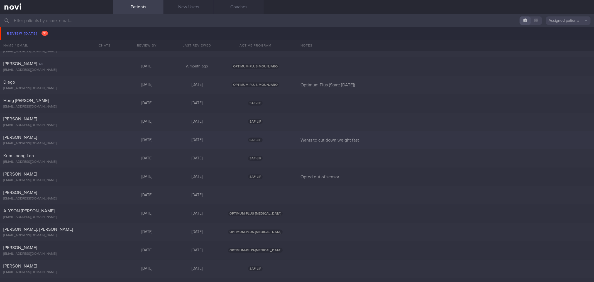
scroll to position [464, 0]
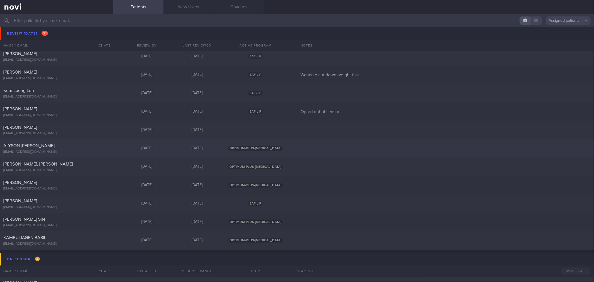
click at [73, 150] on div "[EMAIL_ADDRESS][DOMAIN_NAME]" at bounding box center [56, 152] width 107 height 4
select select "8"
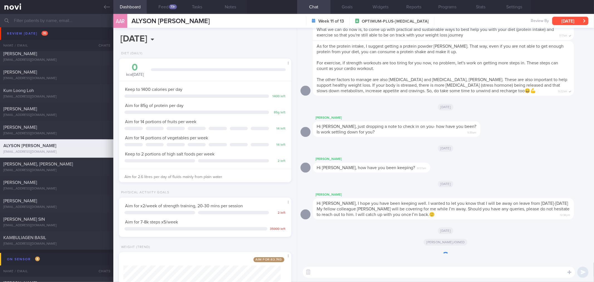
scroll to position [87, 157]
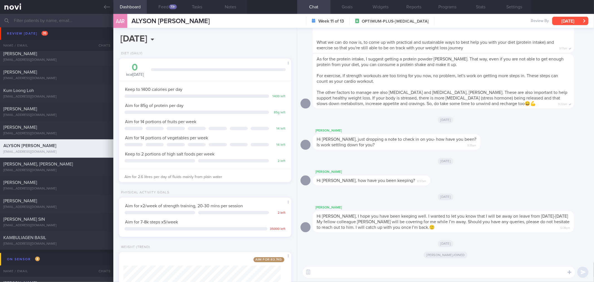
click at [571, 23] on button "[DATE]" at bounding box center [570, 21] width 36 height 8
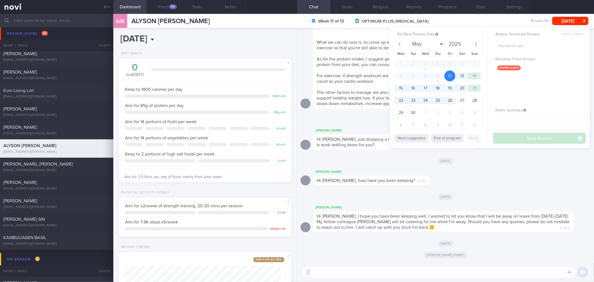
click at [395, 272] on textarea at bounding box center [439, 272] width 272 height 11
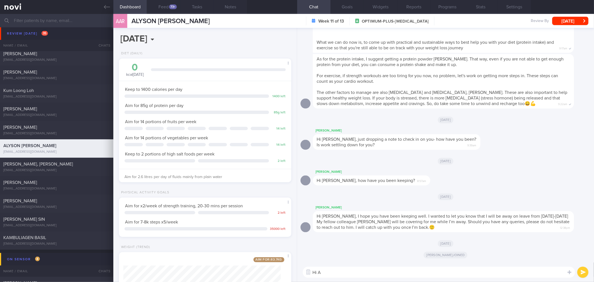
type textarea "Hi [PERSON_NAME]"
click at [574, 18] on button "[DATE]" at bounding box center [570, 21] width 36 height 8
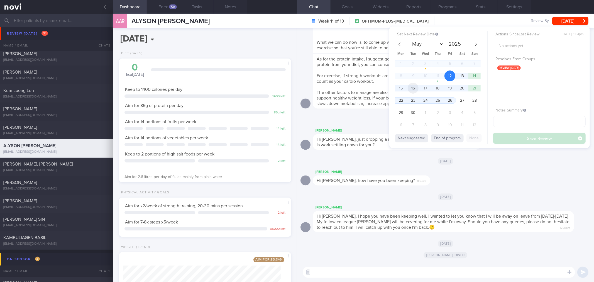
click at [415, 87] on span "16" at bounding box center [413, 88] width 11 height 11
click at [401, 87] on span "15" at bounding box center [401, 88] width 11 height 11
click at [515, 139] on button "Save Review" at bounding box center [539, 138] width 92 height 11
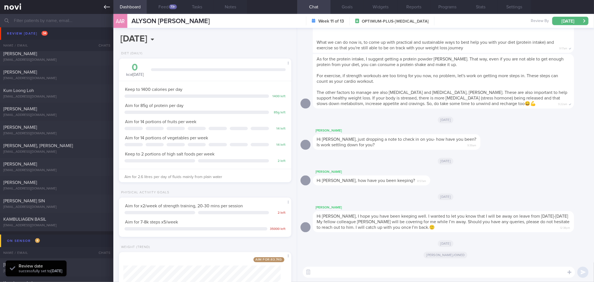
click at [105, 11] on link at bounding box center [56, 7] width 113 height 14
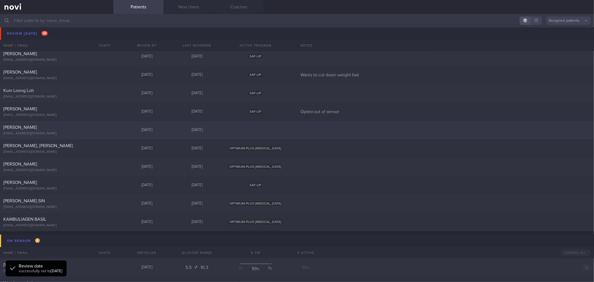
click at [70, 144] on div "[PERSON_NAME], [PERSON_NAME]" at bounding box center [55, 146] width 105 height 6
select select "8"
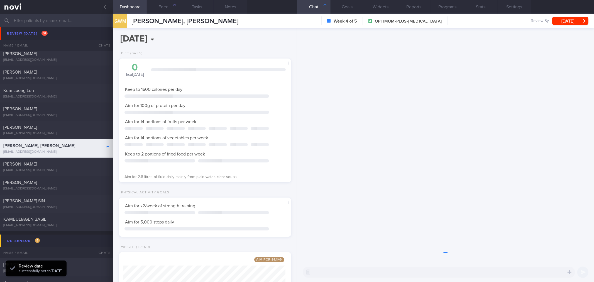
scroll to position [278499, 278428]
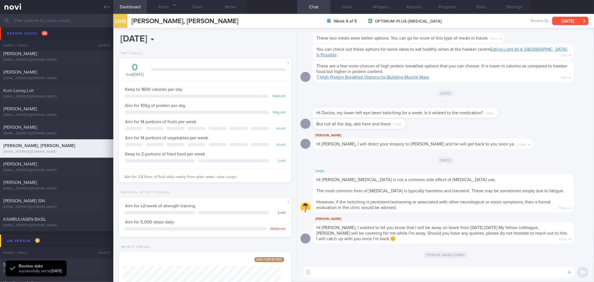
click at [559, 23] on button "[DATE]" at bounding box center [570, 21] width 36 height 8
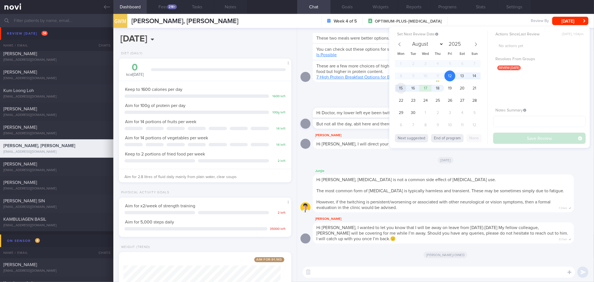
click at [399, 89] on span "15" at bounding box center [401, 88] width 11 height 11
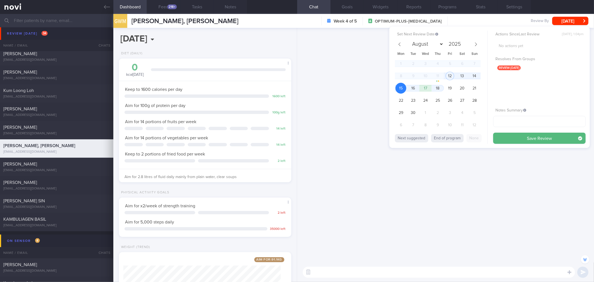
scroll to position [-1213, 0]
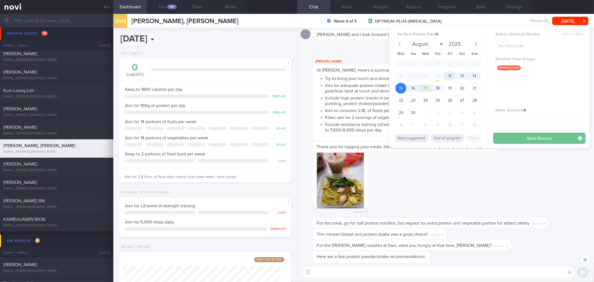
click at [516, 139] on button "Save Review" at bounding box center [539, 138] width 92 height 11
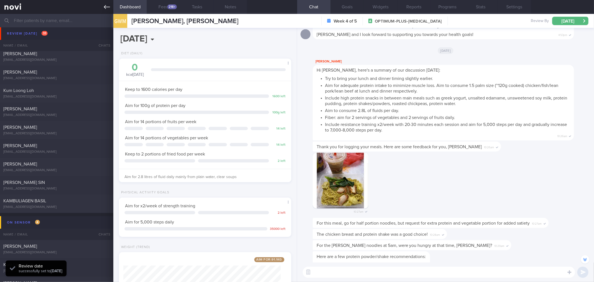
drag, startPoint x: 112, startPoint y: 6, endPoint x: 111, endPoint y: 13, distance: 7.0
click at [112, 6] on link at bounding box center [56, 7] width 113 height 14
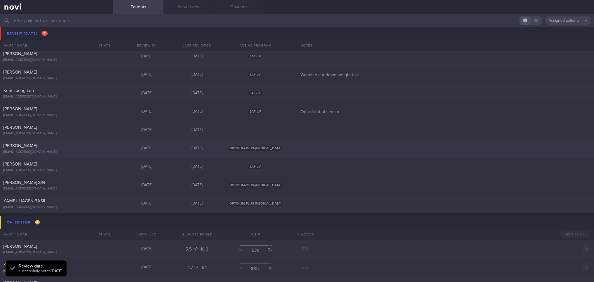
click at [79, 144] on div "[PERSON_NAME]" at bounding box center [55, 146] width 105 height 6
select select "8"
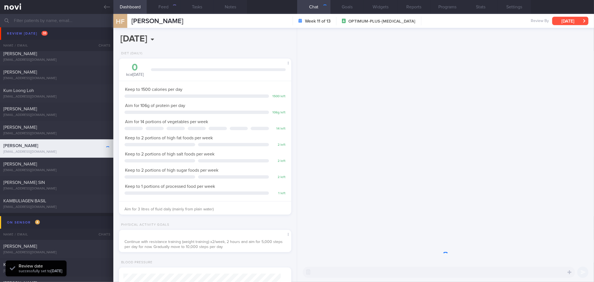
scroll to position [87, 157]
click at [567, 20] on button "[DATE]" at bounding box center [570, 21] width 36 height 8
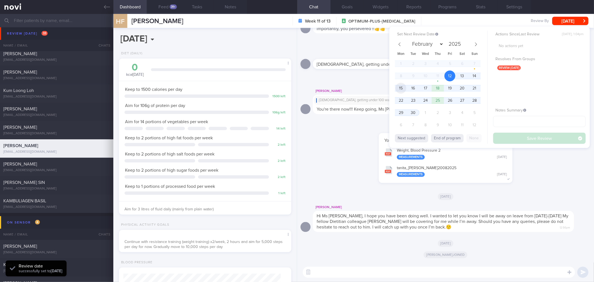
click at [400, 87] on span "15" at bounding box center [401, 88] width 11 height 11
click at [514, 132] on div "Actions Since Last Review [DATE], 1:04pm No actions yet Resolves From Groups re…" at bounding box center [539, 87] width 92 height 113
click at [517, 137] on button "Save Review" at bounding box center [539, 138] width 92 height 11
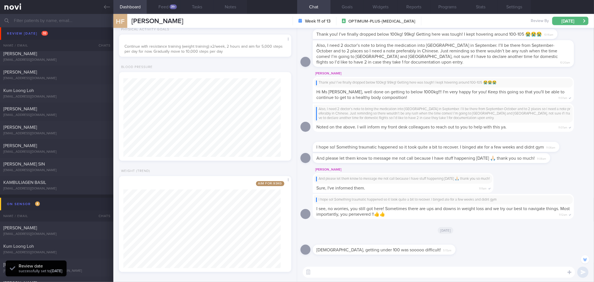
scroll to position [199, 0]
click at [106, 8] on icon at bounding box center [107, 7] width 6 height 6
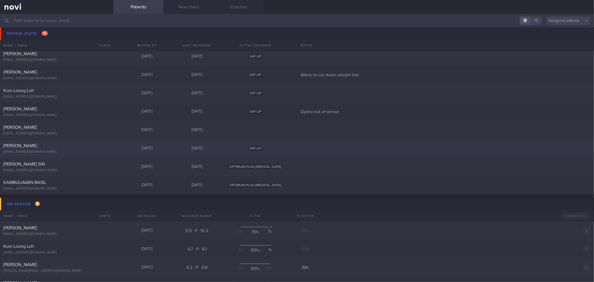
click at [80, 148] on div "[PERSON_NAME]" at bounding box center [55, 146] width 105 height 6
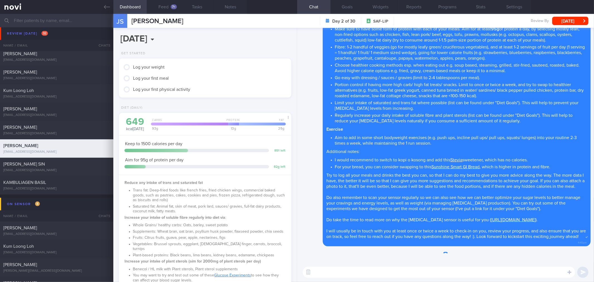
scroll to position [87, 157]
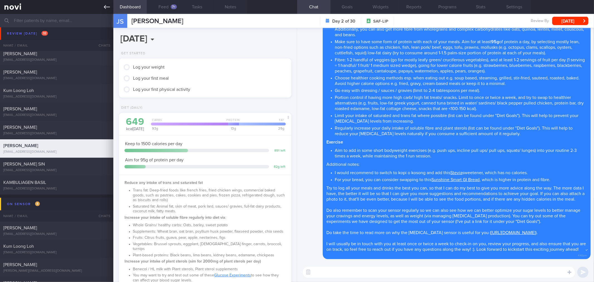
click at [106, 5] on icon at bounding box center [107, 7] width 6 height 6
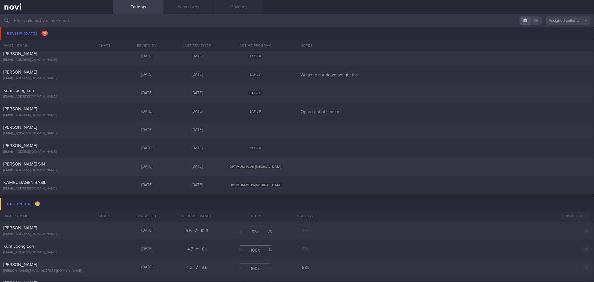
click at [75, 162] on div "[PERSON_NAME] SIN" at bounding box center [55, 164] width 105 height 6
select select "8"
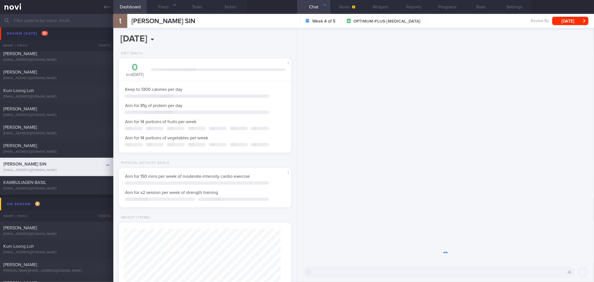
scroll to position [278507, 278428]
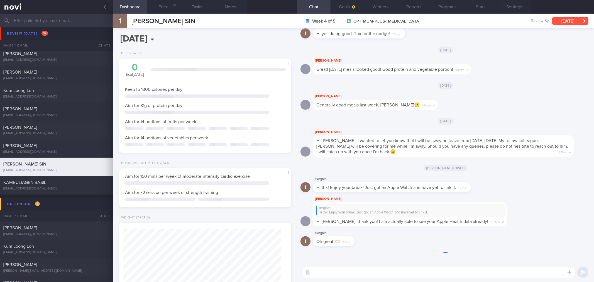
click at [569, 19] on button "[DATE]" at bounding box center [570, 21] width 36 height 8
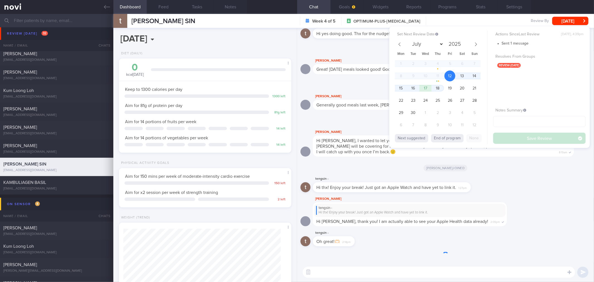
scroll to position [79, 157]
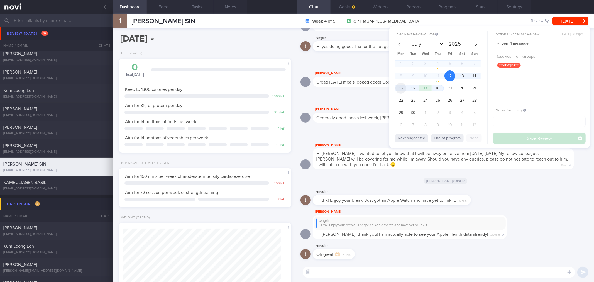
click at [404, 87] on span "15" at bounding box center [401, 88] width 11 height 11
click at [503, 137] on button "Save Review" at bounding box center [539, 138] width 92 height 11
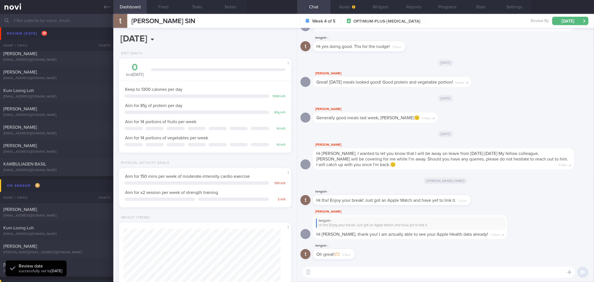
click at [71, 169] on div "[EMAIL_ADDRESS][DOMAIN_NAME]" at bounding box center [56, 170] width 107 height 4
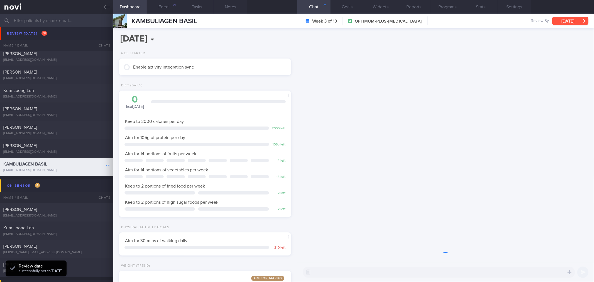
scroll to position [87, 157]
click at [581, 20] on button "[DATE]" at bounding box center [570, 21] width 36 height 8
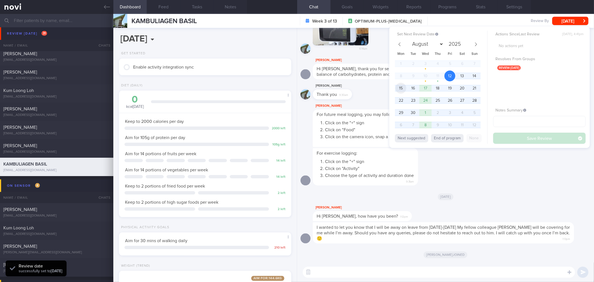
click at [402, 88] on span "15" at bounding box center [401, 88] width 11 height 11
click at [523, 137] on button "Save Review" at bounding box center [539, 138] width 92 height 11
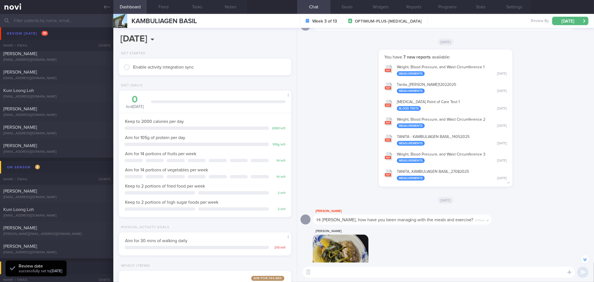
scroll to position [-433, 0]
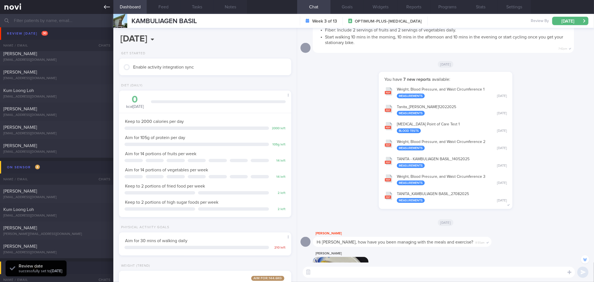
click at [105, 4] on icon at bounding box center [107, 7] width 6 height 6
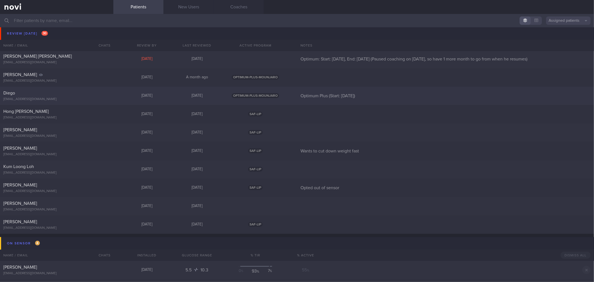
scroll to position [340, 0]
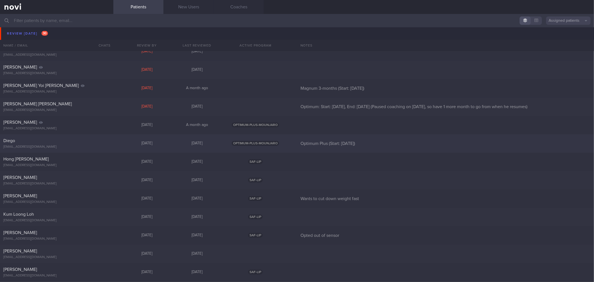
click at [96, 149] on div "Diego [EMAIL_ADDRESS][DOMAIN_NAME] [DATE] [DATE] OPTIMUM-PLUS-MOUNJARO Optimum …" at bounding box center [297, 143] width 594 height 18
select select "8"
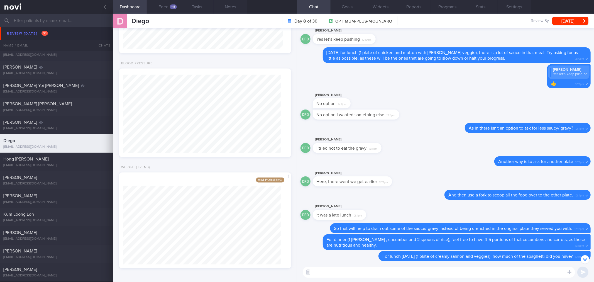
scroll to position [-155, 0]
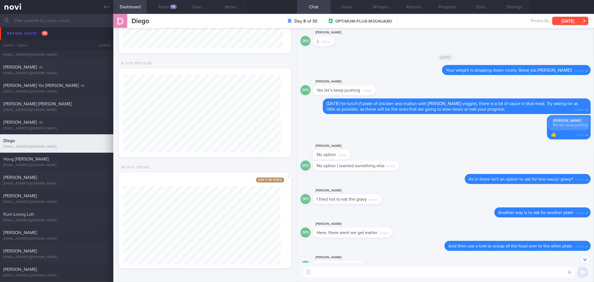
click at [564, 21] on button "[DATE]" at bounding box center [570, 21] width 36 height 8
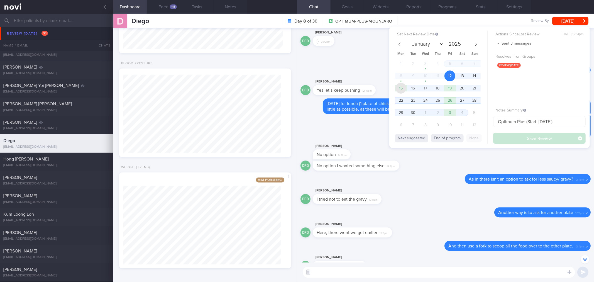
click at [403, 87] on span "15" at bounding box center [401, 88] width 11 height 11
click at [510, 135] on button "Save Review" at bounding box center [539, 138] width 92 height 11
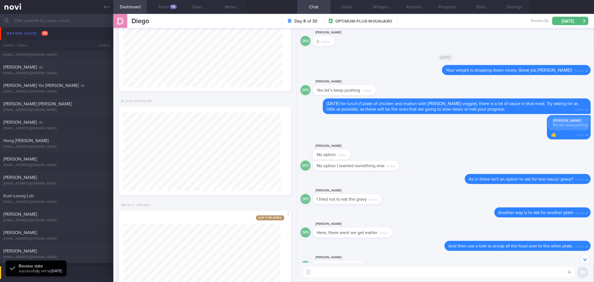
scroll to position [80, 160]
click at [109, 9] on icon at bounding box center [107, 7] width 6 height 6
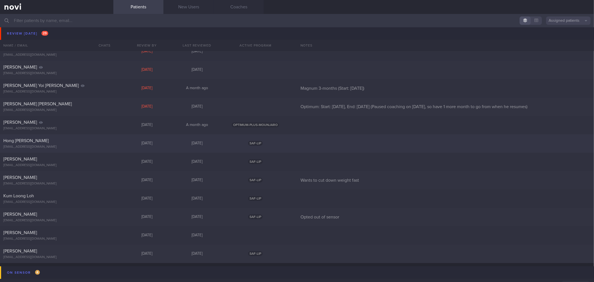
click at [83, 146] on div "[EMAIL_ADDRESS][DOMAIN_NAME]" at bounding box center [56, 147] width 107 height 4
select select "8"
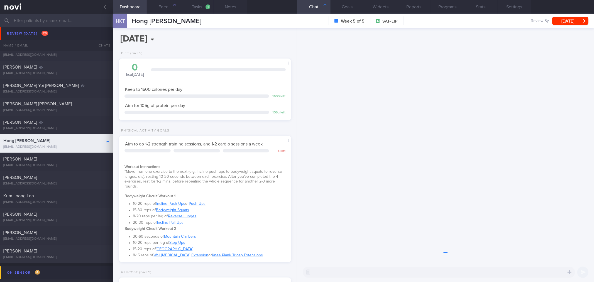
scroll to position [87, 157]
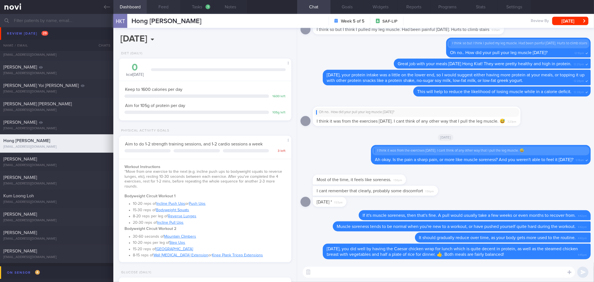
click at [156, 7] on button "Feed" at bounding box center [163, 7] width 33 height 14
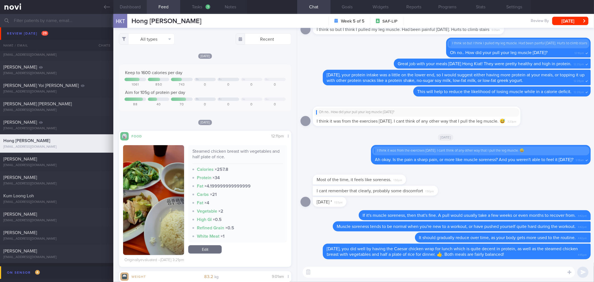
click at [141, 6] on button "Dashboard" at bounding box center [129, 7] width 33 height 14
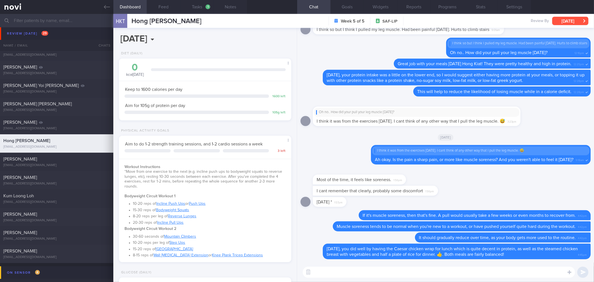
click at [566, 20] on button "[DATE]" at bounding box center [570, 21] width 36 height 8
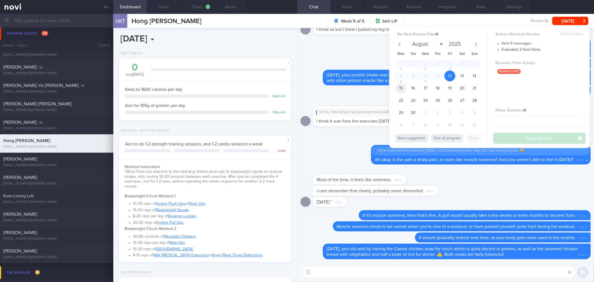
click at [403, 88] on span "15" at bounding box center [401, 88] width 11 height 11
click at [510, 136] on button "Save Review" at bounding box center [539, 138] width 92 height 11
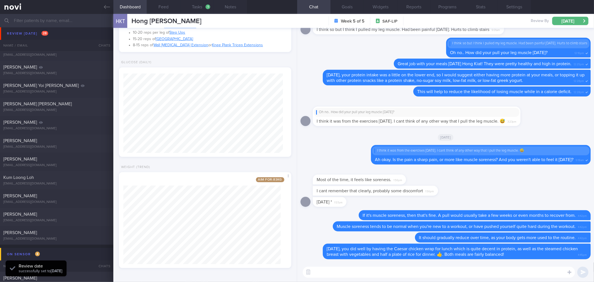
scroll to position [80, 160]
click at [357, 272] on textarea at bounding box center [439, 272] width 272 height 11
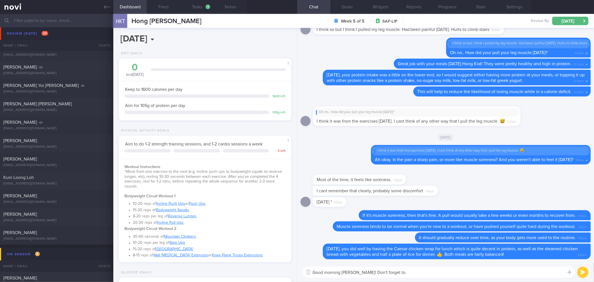
click at [410, 273] on textarea "Good morning [PERSON_NAME]! Don't forget to" at bounding box center [439, 272] width 272 height 11
type textarea "Good morning [PERSON_NAME]! Don't forget to clock your workouts for this week t…"
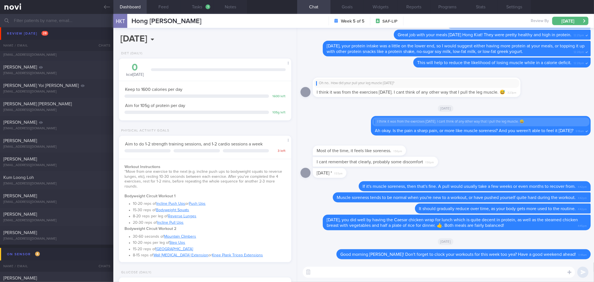
click at [114, 8] on button "Dashboard" at bounding box center [129, 7] width 33 height 14
click at [105, 6] on icon at bounding box center [107, 7] width 6 height 4
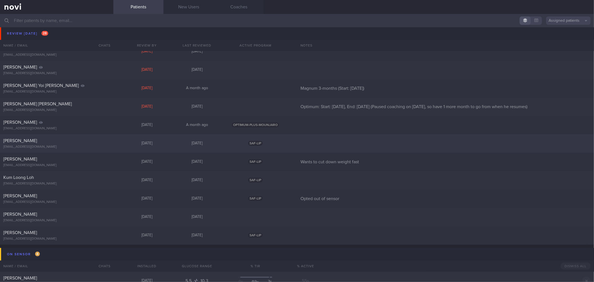
click at [89, 146] on div "[EMAIL_ADDRESS][DOMAIN_NAME]" at bounding box center [56, 147] width 107 height 4
select select "8"
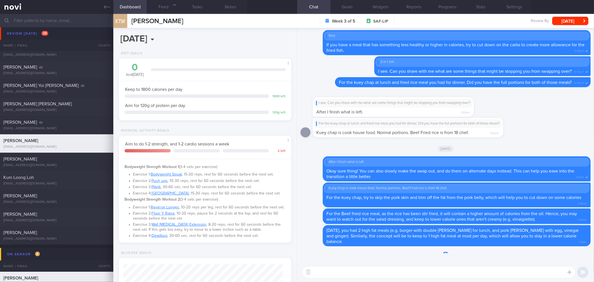
scroll to position [80, 160]
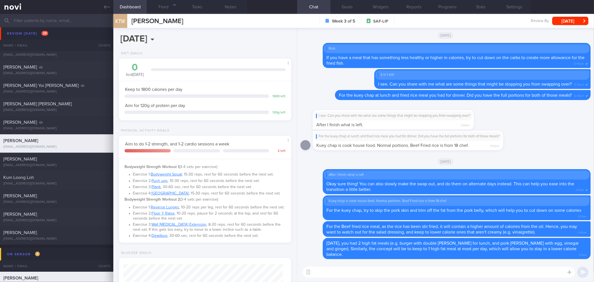
click at [383, 267] on textarea at bounding box center [439, 272] width 272 height 11
click at [161, 10] on button "Feed 36" at bounding box center [163, 7] width 33 height 14
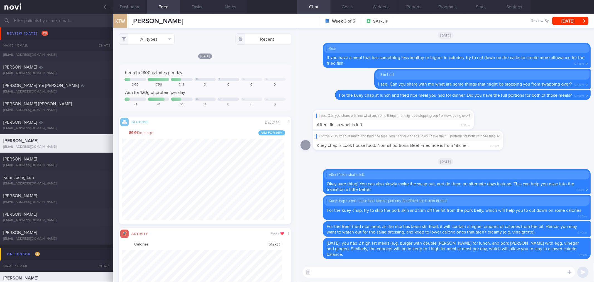
scroll to position [40, 160]
click at [150, 45] on div "All types Food Activity Glucose Weight Medicine Blood Pressure [MEDICAL_DATA] I…" at bounding box center [204, 155] width 183 height 254
click at [155, 38] on button "All types" at bounding box center [147, 38] width 56 height 11
click at [151, 59] on button "Activity" at bounding box center [146, 58] width 55 height 8
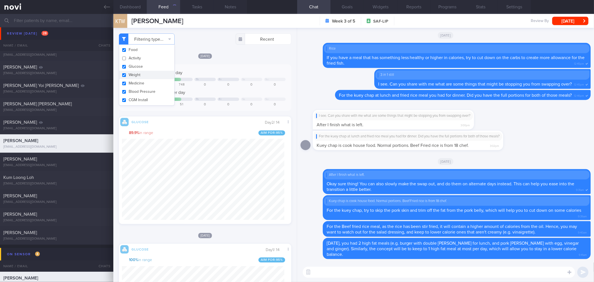
checkbox input "false"
click at [147, 75] on button "Weight" at bounding box center [146, 75] width 55 height 8
checkbox input "false"
click at [225, 59] on div "[DATE] Keep to 1800 calories per day Th Fr Sa Su 360 1759 748 0 0 0 0 Aim for 1…" at bounding box center [205, 138] width 172 height 171
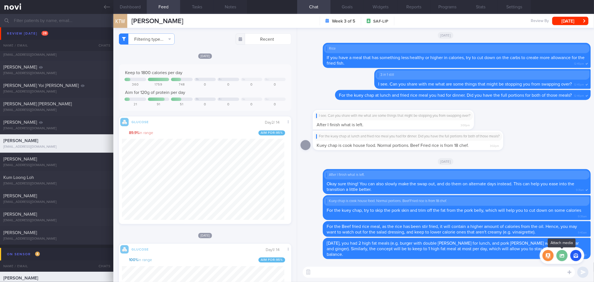
click at [560, 256] on label at bounding box center [562, 255] width 11 height 11
click at [0, 0] on input "file" at bounding box center [0, 0] width 0 height 0
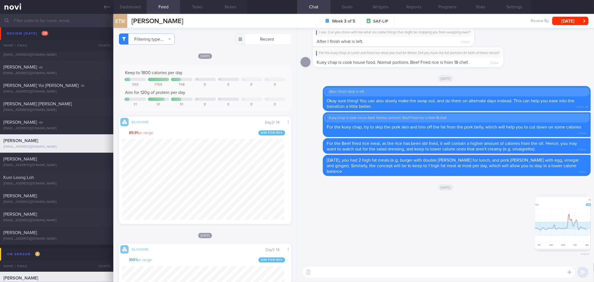
click at [425, 278] on div "​ ​" at bounding box center [445, 272] width 297 height 20
click at [431, 274] on textarea at bounding box center [439, 272] width 272 height 11
drag, startPoint x: 466, startPoint y: 276, endPoint x: 463, endPoint y: 269, distance: 7.4
click at [464, 277] on textarea "Good morning [PERSON_NAME]! What did you have at lunch and" at bounding box center [439, 272] width 272 height 11
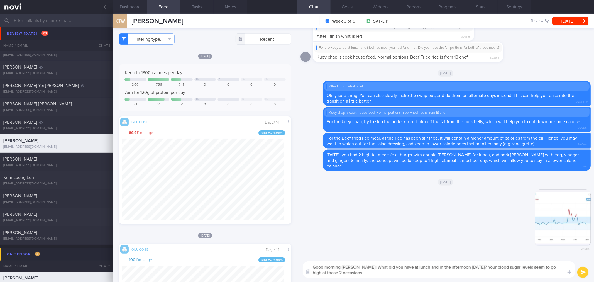
type textarea "Good morning [PERSON_NAME]! What did you have at lunch and in the afternoon [DA…"
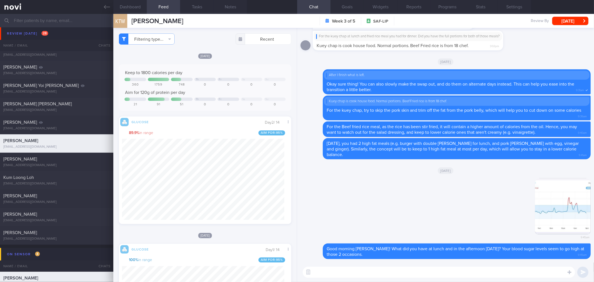
click at [566, 25] on div "KTW Koh Thong Wee Week 3 of 5 SAF-LIP Review By [DATE] Set Next Review Date [DA…" at bounding box center [353, 21] width 481 height 14
click at [566, 21] on button "[DATE]" at bounding box center [570, 21] width 36 height 8
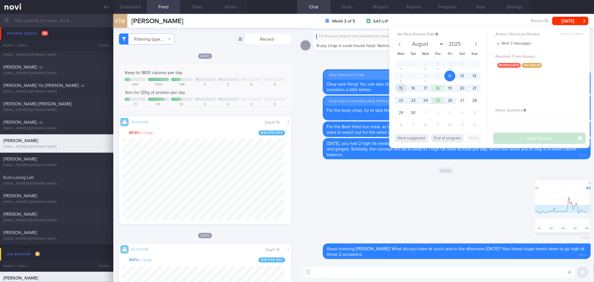
click at [403, 87] on span "15" at bounding box center [401, 88] width 11 height 11
click at [503, 139] on button "Save Review" at bounding box center [539, 138] width 92 height 11
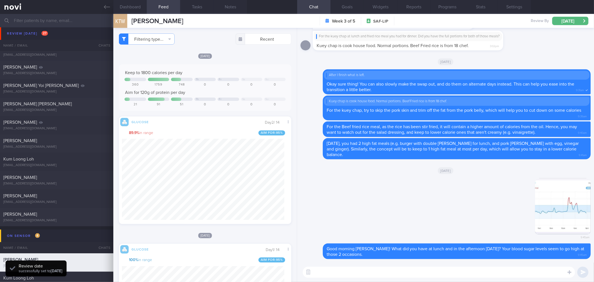
drag, startPoint x: 105, startPoint y: 9, endPoint x: 105, endPoint y: 25, distance: 16.4
click at [105, 9] on icon at bounding box center [107, 7] width 6 height 6
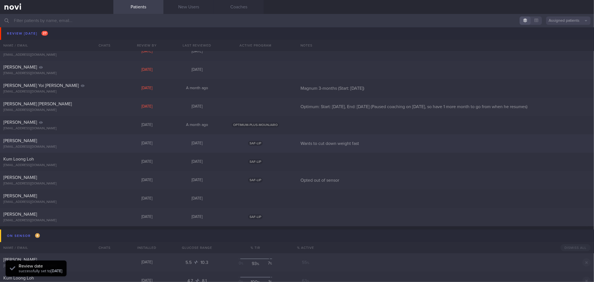
click at [63, 148] on div "[EMAIL_ADDRESS][DOMAIN_NAME]" at bounding box center [56, 147] width 107 height 4
select select "8"
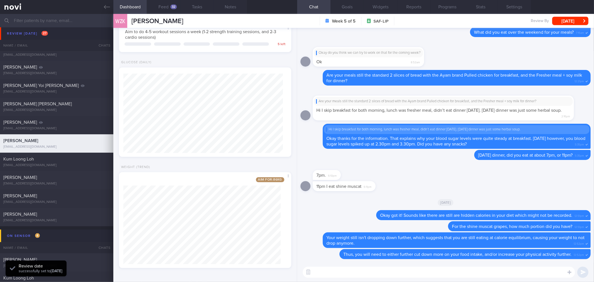
scroll to position [87, 157]
click at [160, 5] on button "Feed 32" at bounding box center [163, 7] width 33 height 14
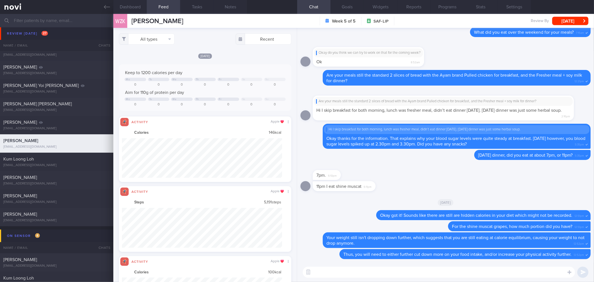
scroll to position [40, 160]
click at [165, 39] on button "All types" at bounding box center [147, 38] width 56 height 11
click at [157, 56] on button "Activity" at bounding box center [146, 58] width 55 height 8
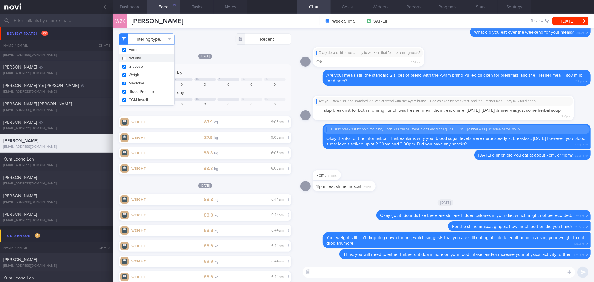
click at [157, 56] on button "Activity" at bounding box center [146, 58] width 55 height 8
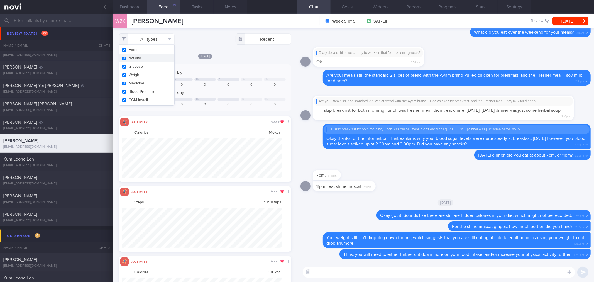
click at [211, 42] on div "All types Food Activity Glucose Weight Medicine Blood Pressure CGM Install Rece…" at bounding box center [205, 38] width 172 height 11
click at [156, 42] on button "All types" at bounding box center [147, 38] width 56 height 11
click at [147, 59] on button "Activity" at bounding box center [146, 58] width 55 height 8
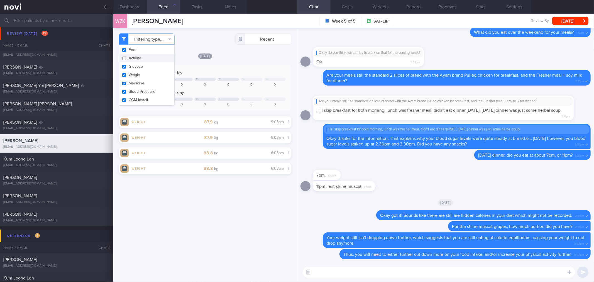
checkbox input "false"
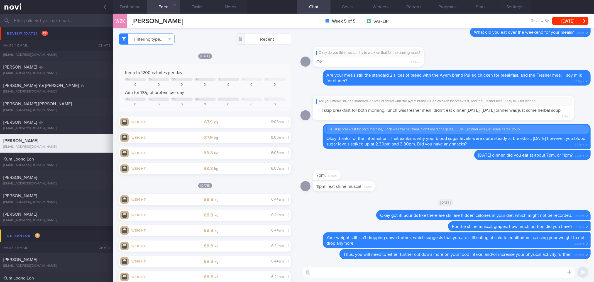
click at [212, 42] on div "Filtering type... Food Activity Glucose Weight Medicine Blood Pressure [MEDICAL…" at bounding box center [205, 38] width 172 height 11
click at [435, 279] on div "​ ​" at bounding box center [445, 272] width 297 height 20
click at [439, 273] on textarea at bounding box center [439, 272] width 272 height 11
type textarea "Good morning [PERSON_NAME]! How are you doing so far? Are you facing any challe…"
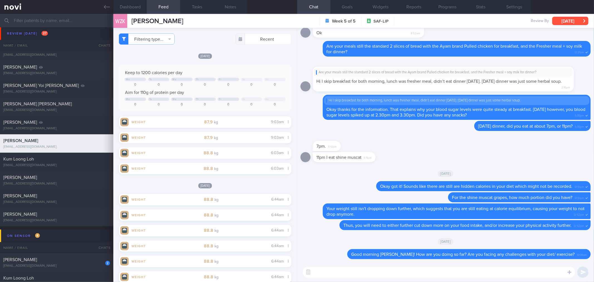
click at [566, 22] on button "[DATE]" at bounding box center [570, 21] width 36 height 8
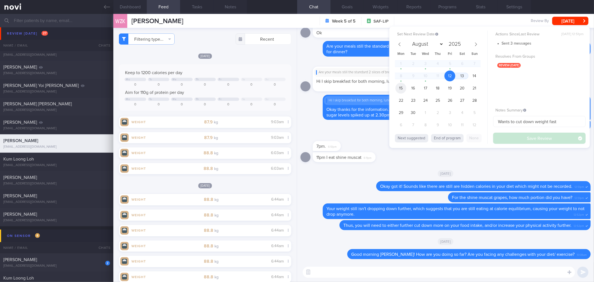
click at [404, 90] on span "15" at bounding box center [401, 88] width 11 height 11
click at [511, 135] on button "Save Review" at bounding box center [539, 138] width 92 height 11
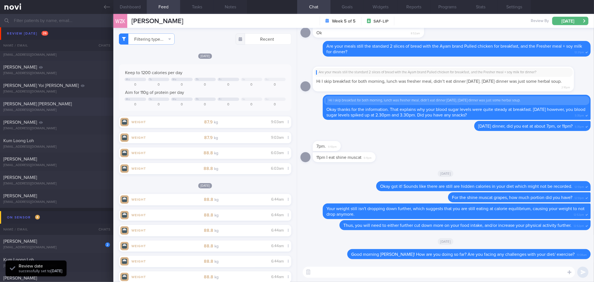
click at [101, 7] on link at bounding box center [56, 7] width 113 height 14
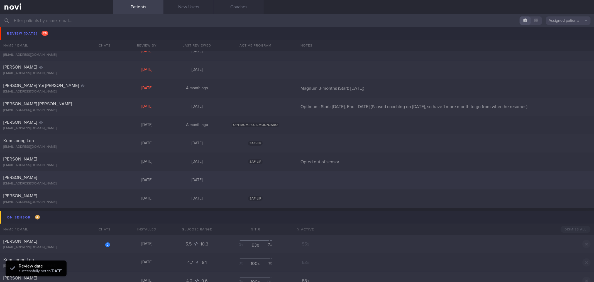
drag, startPoint x: 96, startPoint y: 179, endPoint x: 175, endPoint y: 176, distance: 79.2
click at [96, 179] on div "[PERSON_NAME]" at bounding box center [55, 178] width 105 height 6
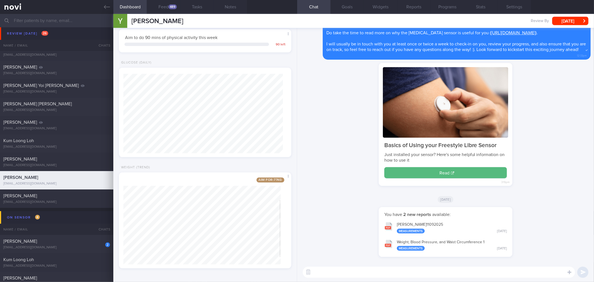
scroll to position [80, 160]
click at [168, 8] on button "Feed 489" at bounding box center [163, 7] width 33 height 14
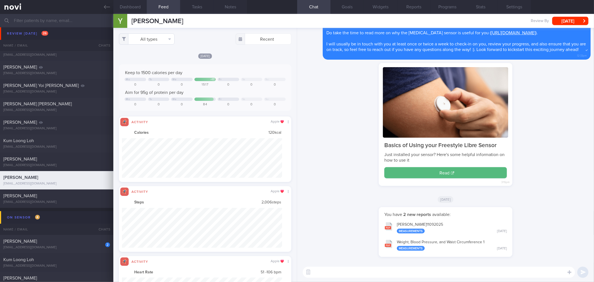
scroll to position [40, 160]
click at [161, 33] on button "All types" at bounding box center [147, 38] width 56 height 11
click at [155, 57] on button "Activity" at bounding box center [146, 58] width 55 height 8
checkbox input "false"
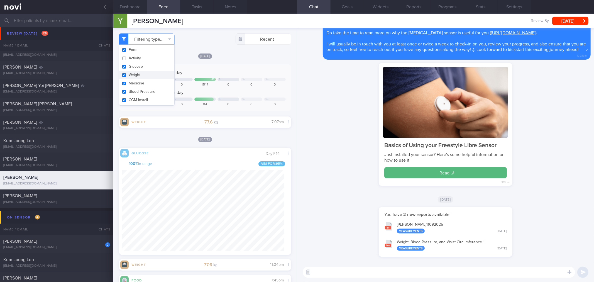
click at [157, 77] on button "Weight" at bounding box center [146, 75] width 55 height 8
checkbox input "false"
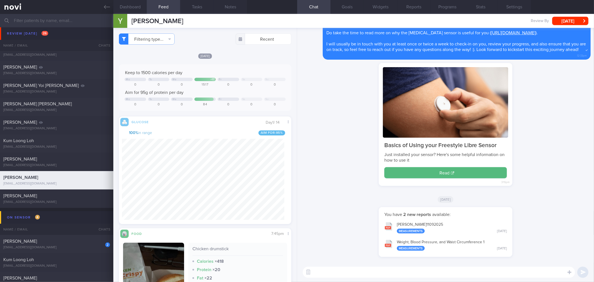
click at [238, 62] on div "[DATE] Keep to 1500 calories per day Mo Tu We + 17 Fr Sa Su 0 0 0 1517 0 0 0 Ai…" at bounding box center [205, 253] width 172 height 401
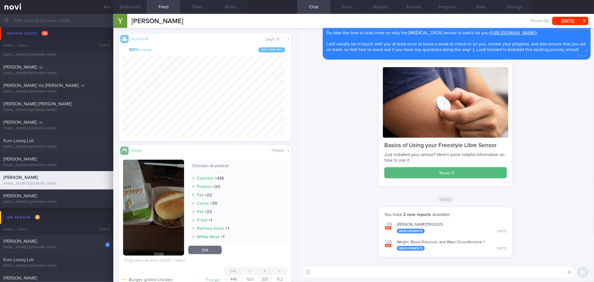
drag, startPoint x: 107, startPoint y: 6, endPoint x: 110, endPoint y: 17, distance: 11.7
click at [107, 6] on icon at bounding box center [107, 7] width 6 height 6
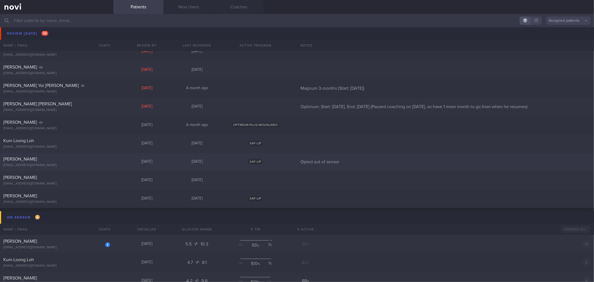
click at [81, 164] on div "[EMAIL_ADDRESS][DOMAIN_NAME]" at bounding box center [56, 165] width 107 height 4
select select "8"
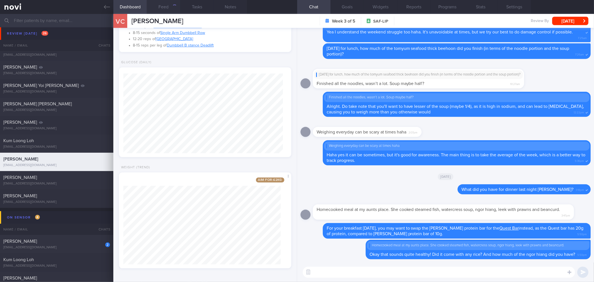
click at [169, 5] on button "Feed" at bounding box center [163, 7] width 33 height 14
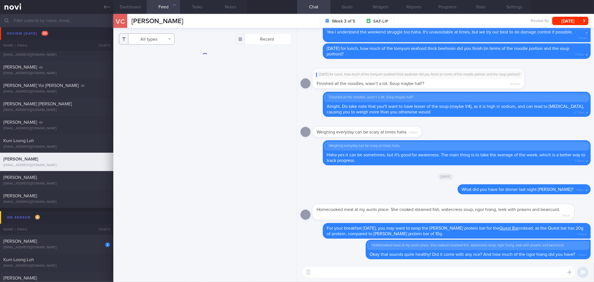
click at [162, 40] on button "All types" at bounding box center [147, 38] width 56 height 11
drag, startPoint x: 152, startPoint y: 59, endPoint x: 152, endPoint y: 75, distance: 17.0
click at [152, 59] on button "Activity" at bounding box center [146, 58] width 55 height 8
checkbox input "false"
click at [152, 76] on button "Weight" at bounding box center [146, 75] width 55 height 8
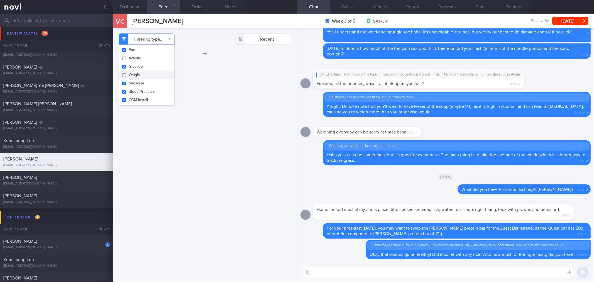
checkbox input "false"
click at [228, 60] on div "Filtering type... Food Activity Glucose Weight Medicine Blood Pressure [MEDICAL…" at bounding box center [204, 155] width 183 height 254
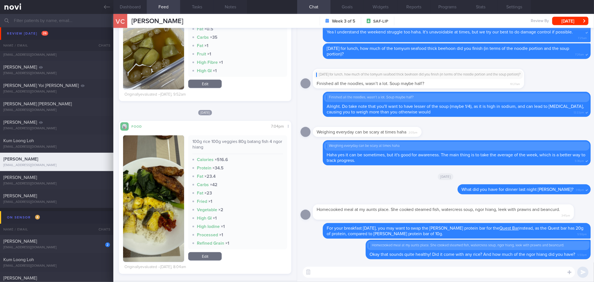
scroll to position [495, 0]
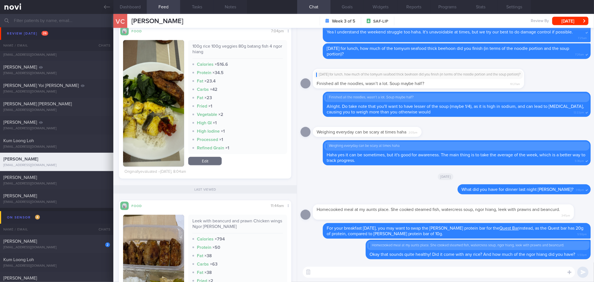
click at [356, 271] on textarea at bounding box center [439, 272] width 272 height 11
click at [371, 275] on textarea "Good morning" at bounding box center [439, 272] width 272 height 11
click at [423, 267] on div "Good morning Good morning ​ Good morning ​" at bounding box center [445, 272] width 297 height 20
click at [421, 276] on textarea "Good morning" at bounding box center [439, 272] width 272 height 11
click at [416, 277] on textarea "Good morning" at bounding box center [439, 272] width 272 height 11
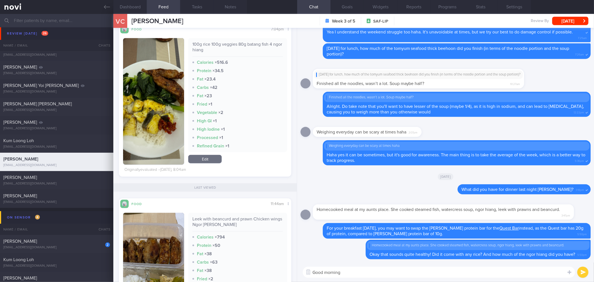
scroll to position [433, 0]
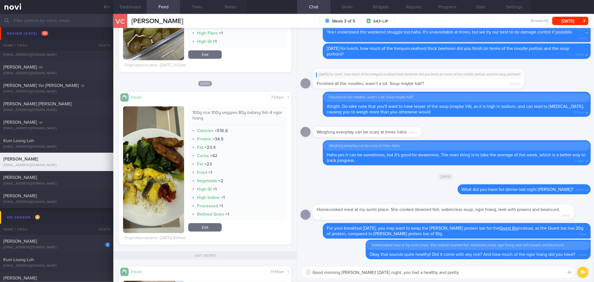
drag, startPoint x: 467, startPoint y: 273, endPoint x: 441, endPoint y: 271, distance: 26.3
click at [441, 271] on textarea "Good morning [PERSON_NAME]! [DATE] night, you had a healthy and pretty" at bounding box center [439, 272] width 272 height 11
drag, startPoint x: 230, startPoint y: 121, endPoint x: 221, endPoint y: 120, distance: 9.0
click at [190, 114] on div "100g rice 100g veggies 80g batang fish 4 ngor hiang Calories × 516.6 Protein × …" at bounding box center [237, 163] width 99 height 114
copy div "100g rice 100g veggies 80g batang fish 4 ngor hiang"
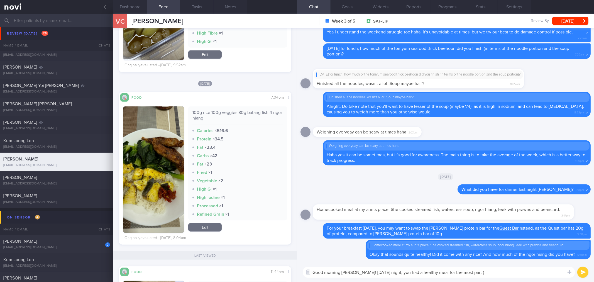
click at [503, 270] on textarea "Good morning [PERSON_NAME]! [DATE] night, you had a healthy meal for the most p…" at bounding box center [439, 272] width 272 height 11
paste textarea "100g rice 100g veggies 80g batang fish 4 ngor hiang"
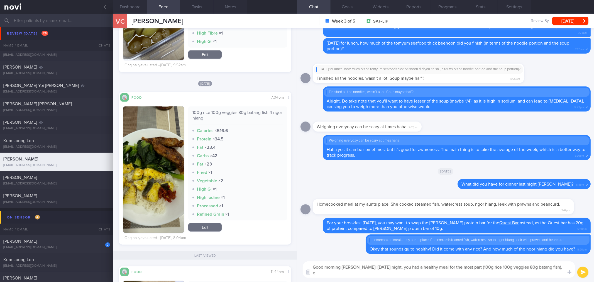
scroll to position [0, 0]
click at [175, 157] on button "button" at bounding box center [153, 169] width 61 height 126
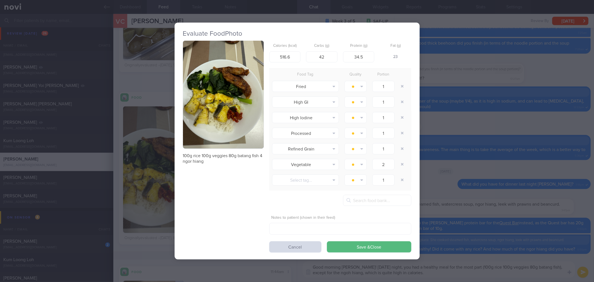
click at [238, 100] on button "button" at bounding box center [223, 95] width 81 height 108
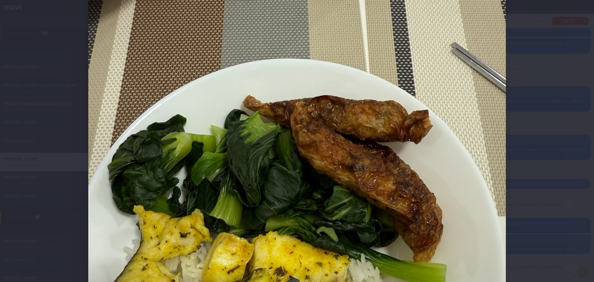
scroll to position [93, 0]
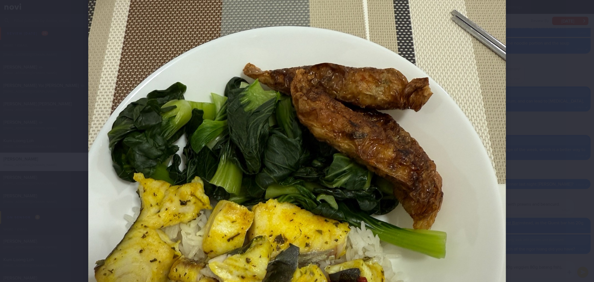
click at [505, 135] on div at bounding box center [297, 208] width 462 height 602
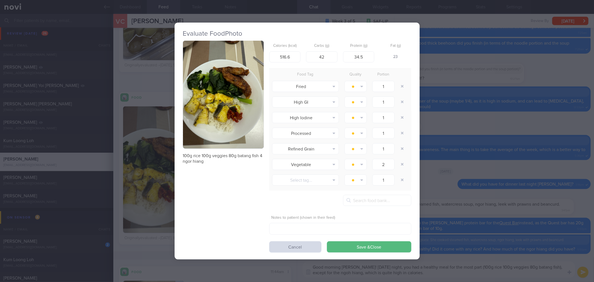
click at [425, 124] on div "Evaluate Food Photo 100g rice 100g veggies 80g batang fish 4 ngor hiang Calorie…" at bounding box center [297, 141] width 594 height 282
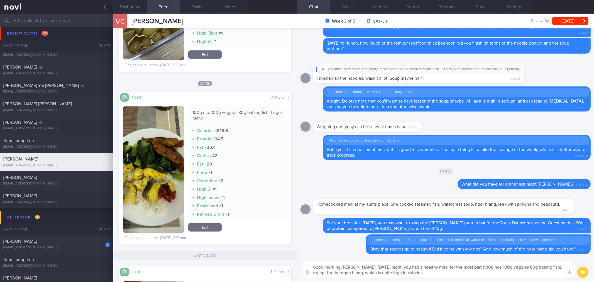
click at [460, 272] on textarea "Good morning [PERSON_NAME]! [DATE] night, you had a healthy meal for the most p…" at bounding box center [439, 269] width 272 height 16
click at [132, 7] on button "Dashboard" at bounding box center [129, 7] width 33 height 14
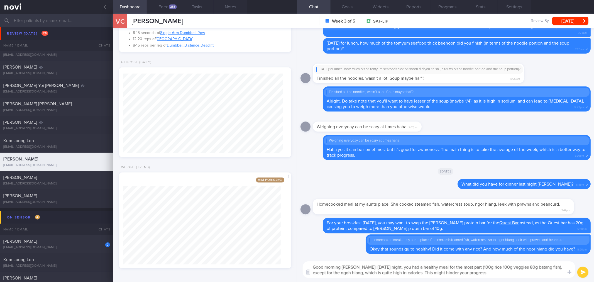
drag, startPoint x: 162, startPoint y: 6, endPoint x: 268, endPoint y: 86, distance: 132.8
click at [162, 6] on button "Feed 335" at bounding box center [163, 7] width 33 height 14
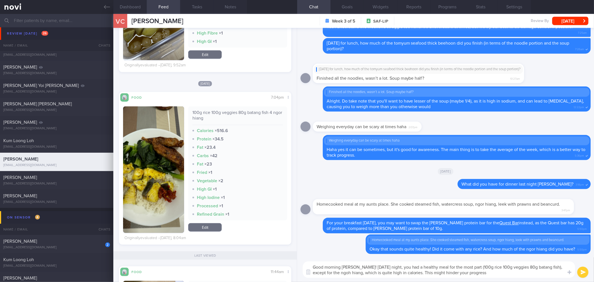
drag, startPoint x: 495, startPoint y: 271, endPoint x: 425, endPoint y: 272, distance: 69.9
click at [425, 272] on textarea "Good morning [PERSON_NAME]! [DATE] night, you had a healthy meal for the most p…" at bounding box center [439, 269] width 272 height 16
type textarea "Good morning [PERSON_NAME]! [DATE] night, you had a healthy meal for the most p…"
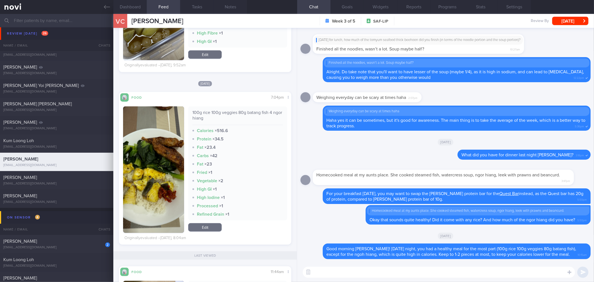
scroll to position [247, 0]
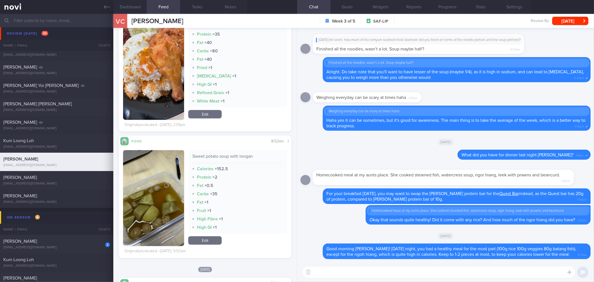
click at [449, 270] on textarea at bounding box center [439, 272] width 272 height 11
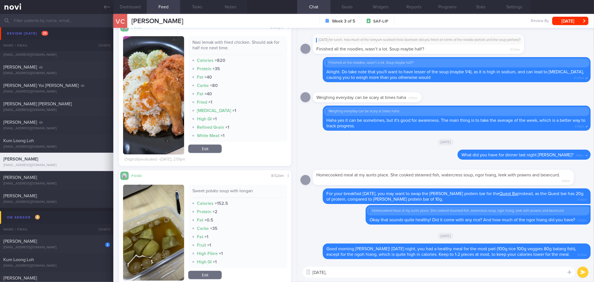
scroll to position [216, 0]
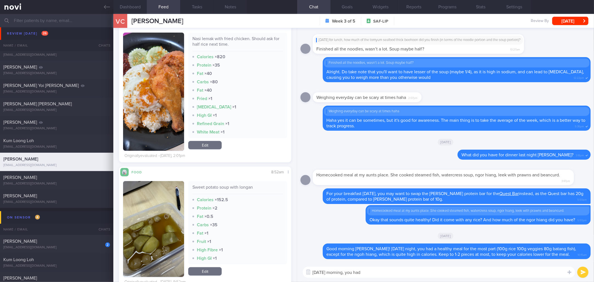
click at [225, 187] on div "Sweet potato soup with longan" at bounding box center [238, 189] width 90 height 10
copy div "Sweet potato soup with longan"
click at [383, 274] on textarea "[DATE] morning, you had" at bounding box center [439, 272] width 272 height 11
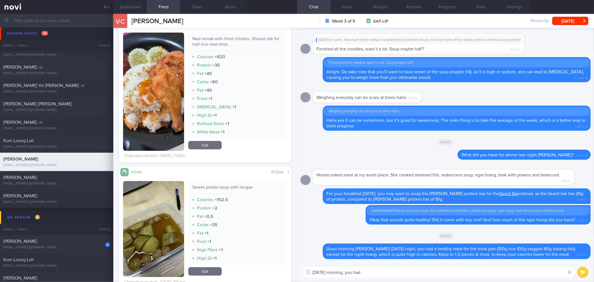
paste textarea "Sweet potato soup with longan"
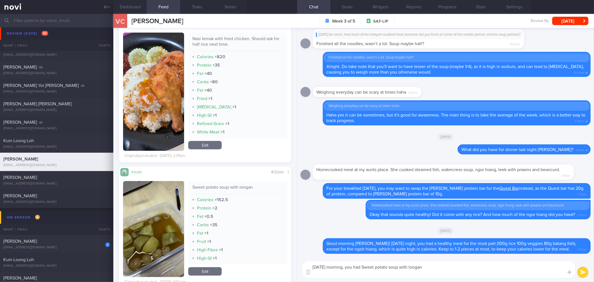
scroll to position [0, 0]
click at [457, 269] on textarea "[DATE] morning, you had Sweet potato soup with longan for breakfast, which is p…" at bounding box center [439, 269] width 272 height 16
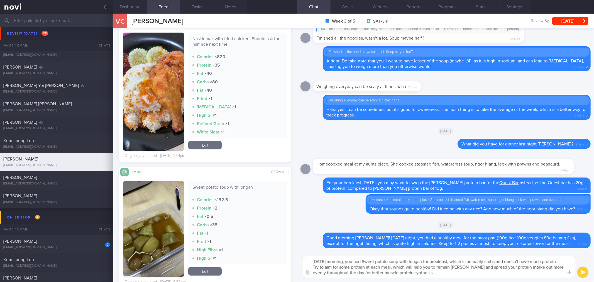
type textarea "[DATE] morning, you had Sweet potato soup with longan for breakfast, which is p…"
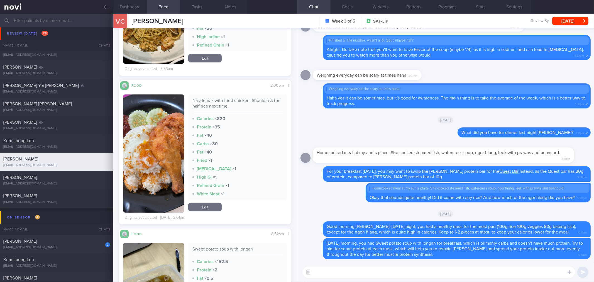
scroll to position [124, 0]
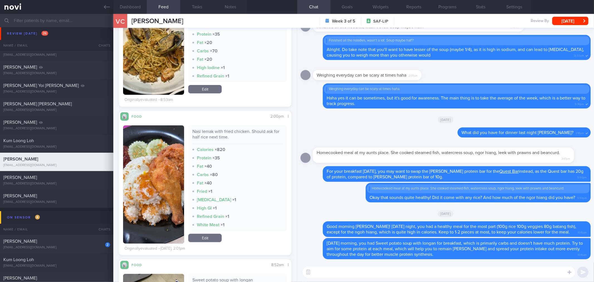
click at [358, 277] on textarea at bounding box center [439, 272] width 272 height 11
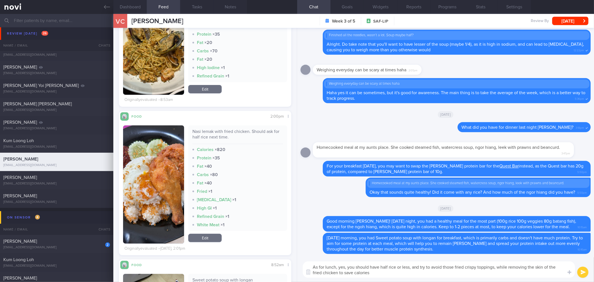
type textarea "As for lunch, yes, you should have half rice or less, and try to avoid those fr…"
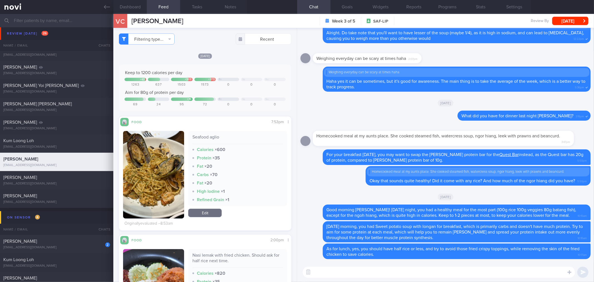
click at [159, 185] on button "button" at bounding box center [153, 174] width 61 height 87
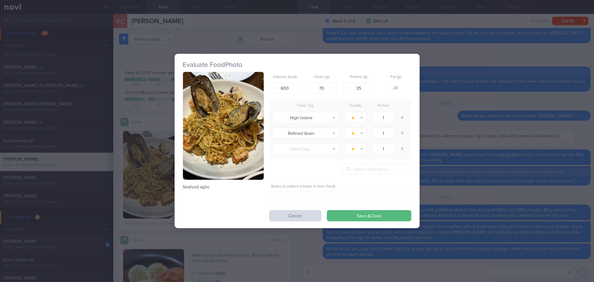
drag, startPoint x: 442, startPoint y: 230, endPoint x: 415, endPoint y: 257, distance: 38.8
click at [443, 230] on div "Evaluate Food Photo Seafood aglio Calories (kcal) 600 Carbs (g) 70 Protein (g) …" at bounding box center [297, 141] width 594 height 282
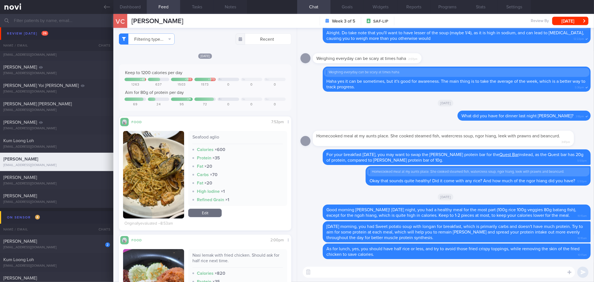
click at [407, 266] on div "​ ​" at bounding box center [445, 272] width 297 height 20
click at [406, 271] on textarea at bounding box center [439, 272] width 272 height 11
click at [443, 270] on textarea at bounding box center [439, 272] width 272 height 11
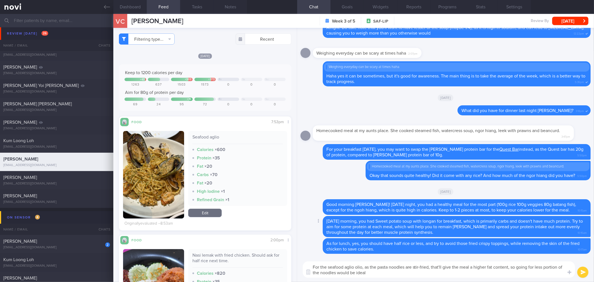
type textarea "For the seafood aglio olio, as the pasta noodles are stir-fried, that'll give t…"
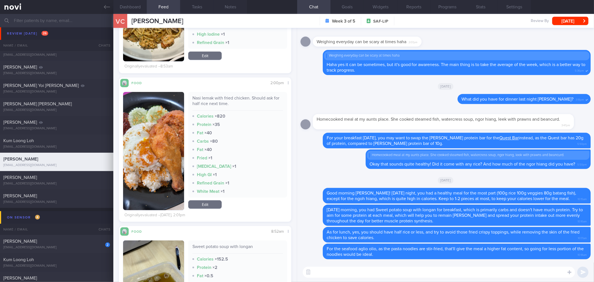
scroll to position [216, 0]
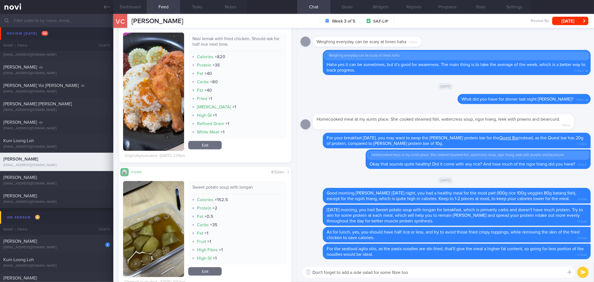
type textarea "Don't forget to add a side salad for some fibre too!"
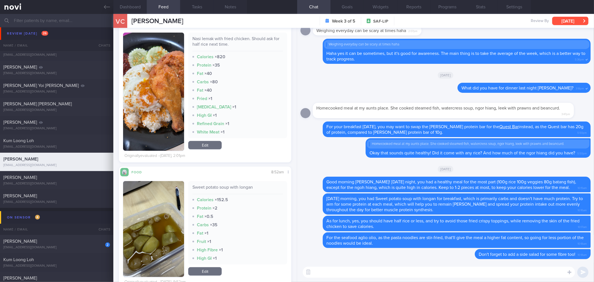
click at [567, 21] on button "[DATE]" at bounding box center [570, 21] width 36 height 8
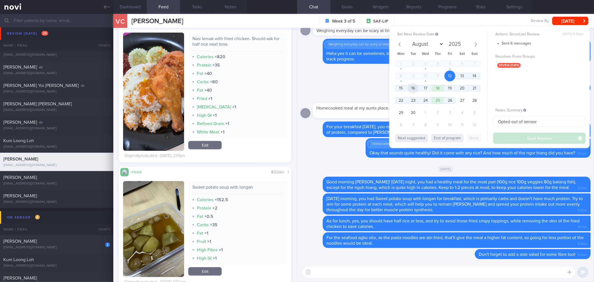
click at [408, 89] on span "16" at bounding box center [413, 88] width 11 height 11
click at [403, 89] on span "15" at bounding box center [401, 88] width 11 height 11
click at [511, 139] on button "Save Review" at bounding box center [539, 138] width 92 height 11
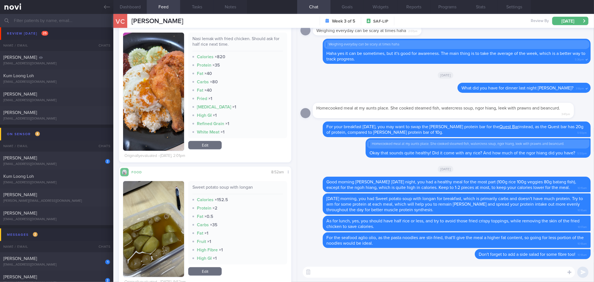
scroll to position [371, 0]
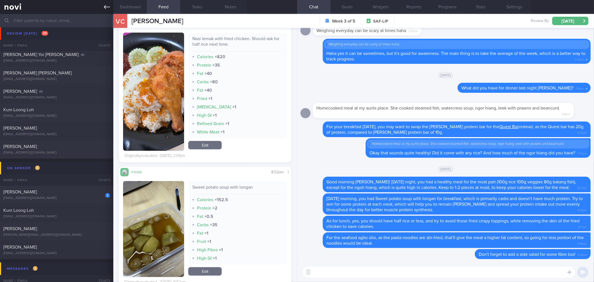
click at [105, 8] on icon at bounding box center [107, 7] width 6 height 6
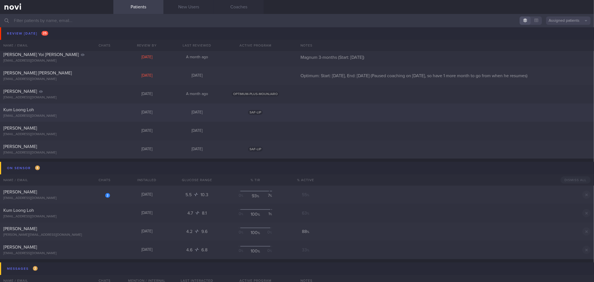
click at [158, 110] on div "[DATE]" at bounding box center [147, 112] width 50 height 5
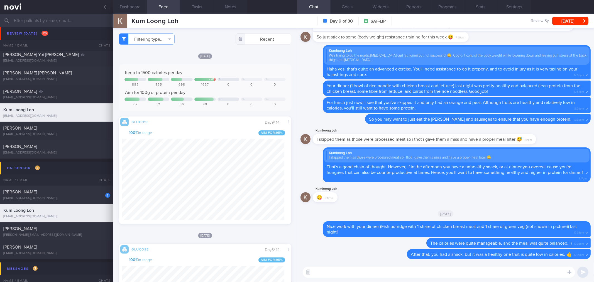
click at [456, 199] on div "Kumloong Loh 😋 5:42pm" at bounding box center [446, 196] width 290 height 20
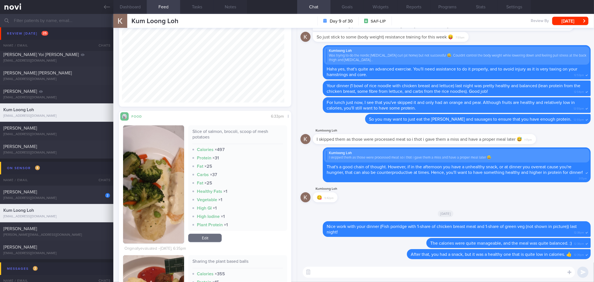
scroll to position [247, 0]
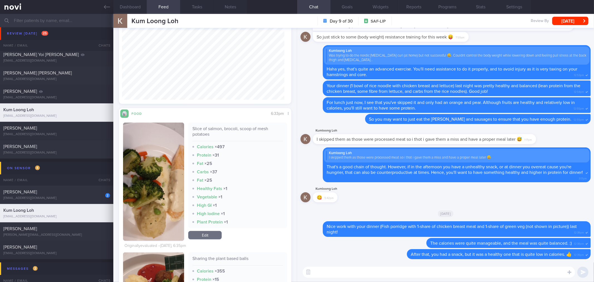
click at [139, 8] on button "Dashboard" at bounding box center [129, 7] width 33 height 14
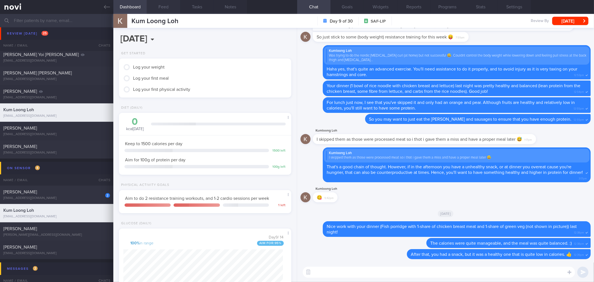
scroll to position [87, 157]
click at [161, 11] on button "Feed" at bounding box center [163, 7] width 33 height 14
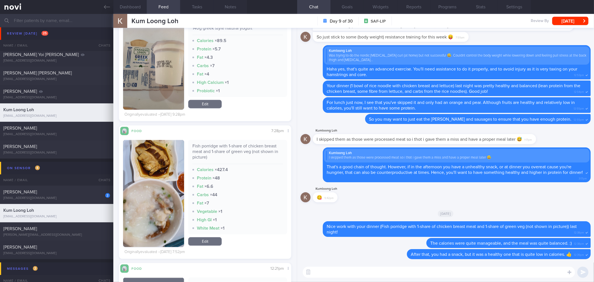
scroll to position [959, 0]
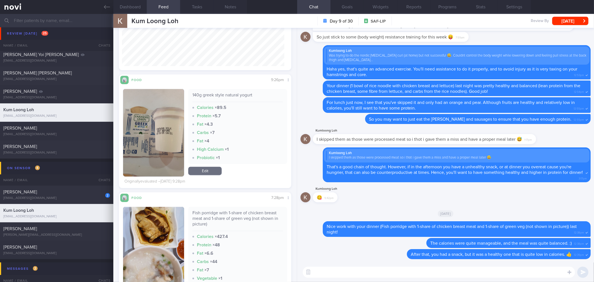
click at [372, 274] on textarea at bounding box center [439, 272] width 272 height 11
type textarea "Hi Kum Loong!"
click at [422, 273] on textarea "Hi Kum Loong!" at bounding box center [439, 272] width 272 height 11
